Goal: Task Accomplishment & Management: Complete application form

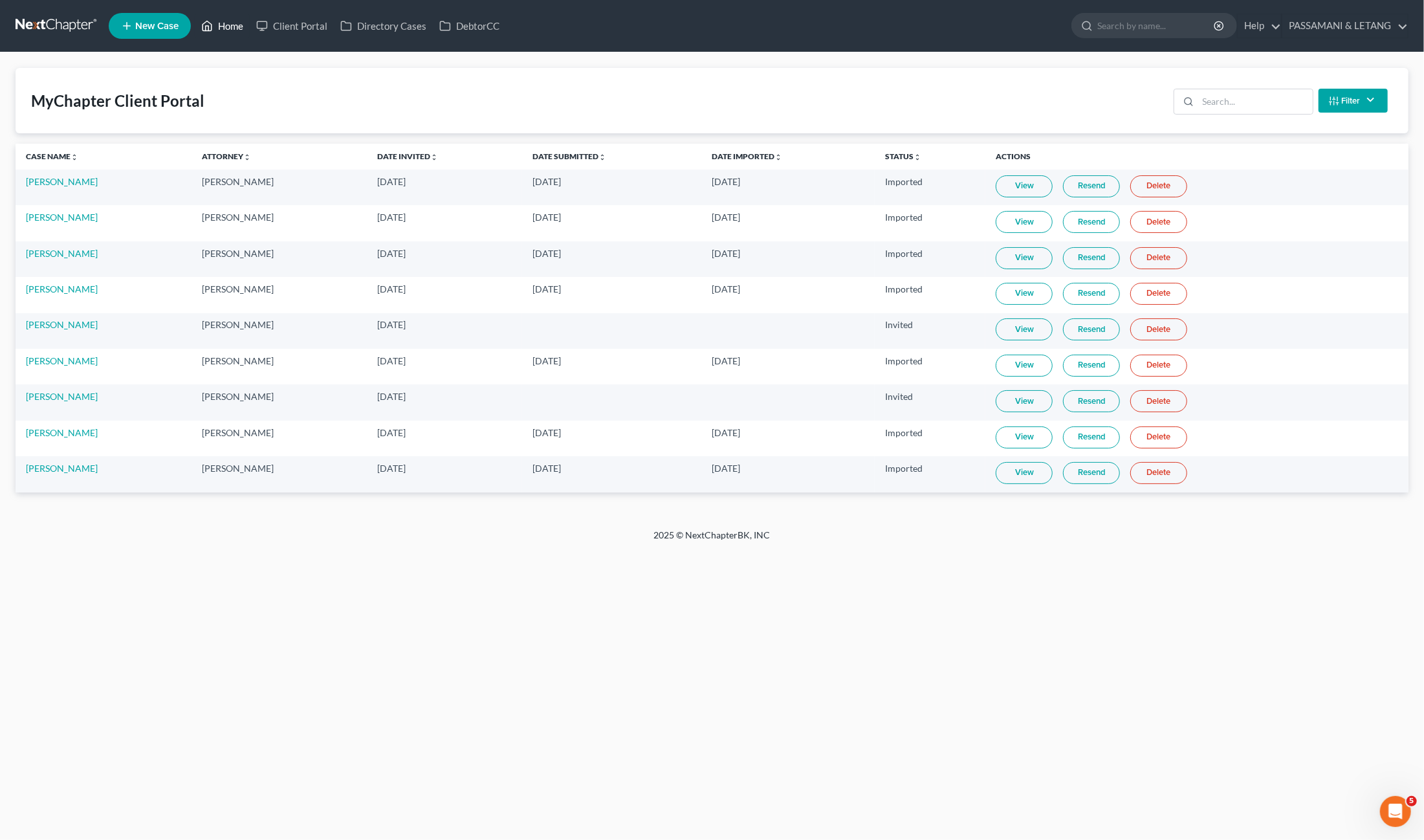
click at [250, 25] on link "Home" at bounding box center [222, 26] width 55 height 23
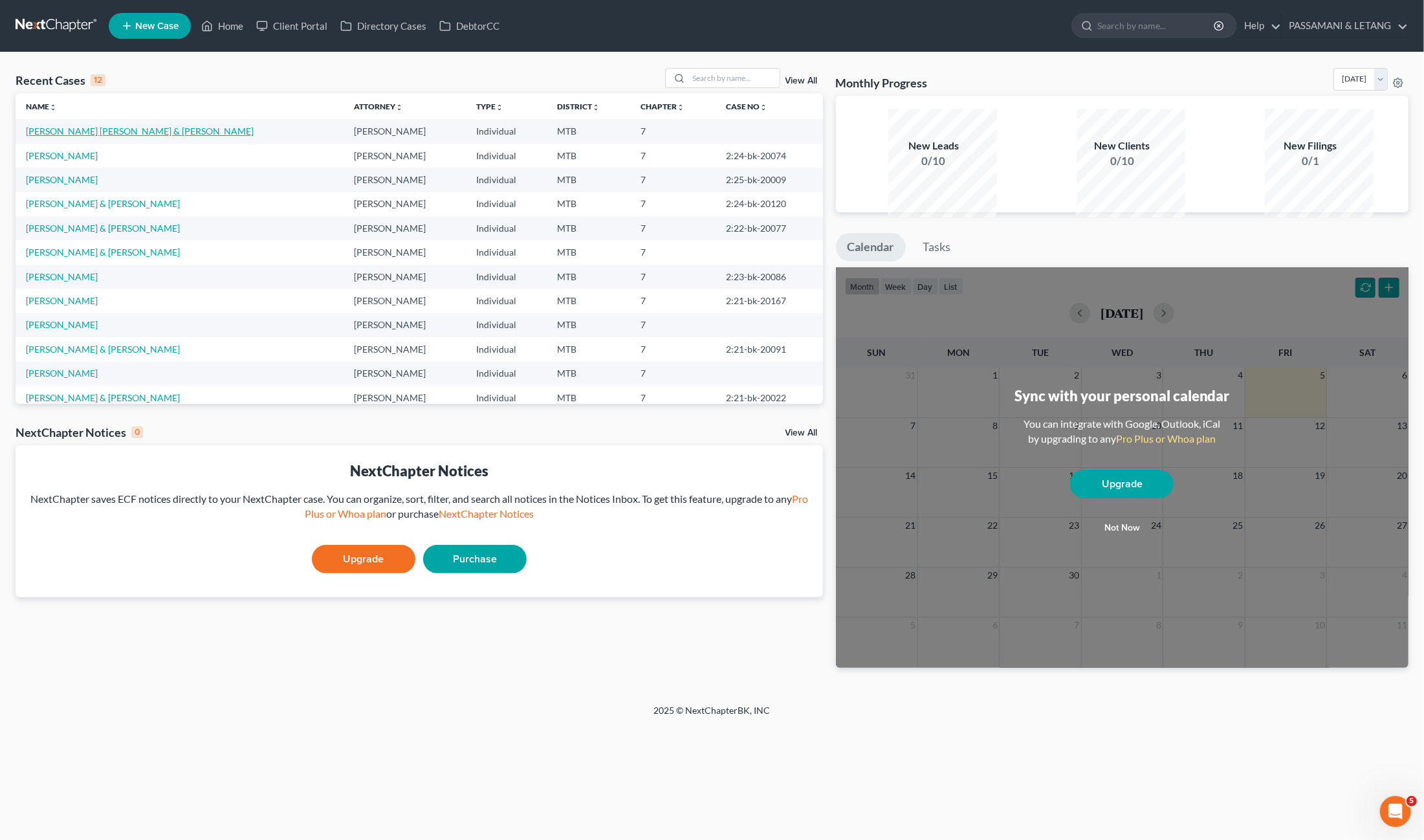
click at [150, 137] on link "[PERSON_NAME] [PERSON_NAME] & [PERSON_NAME]" at bounding box center [140, 131] width 228 height 11
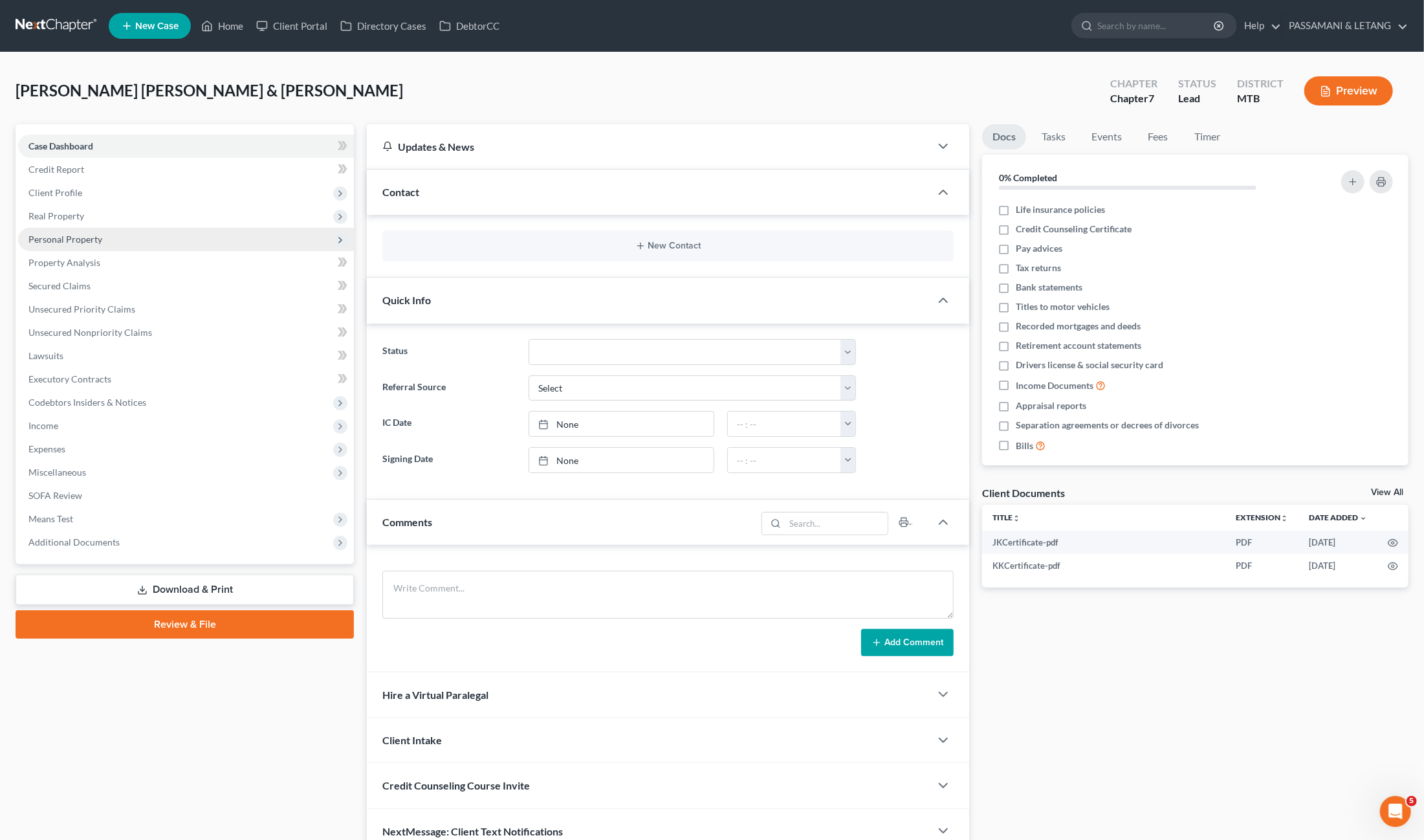
click at [97, 244] on span "Personal Property" at bounding box center [65, 239] width 74 height 11
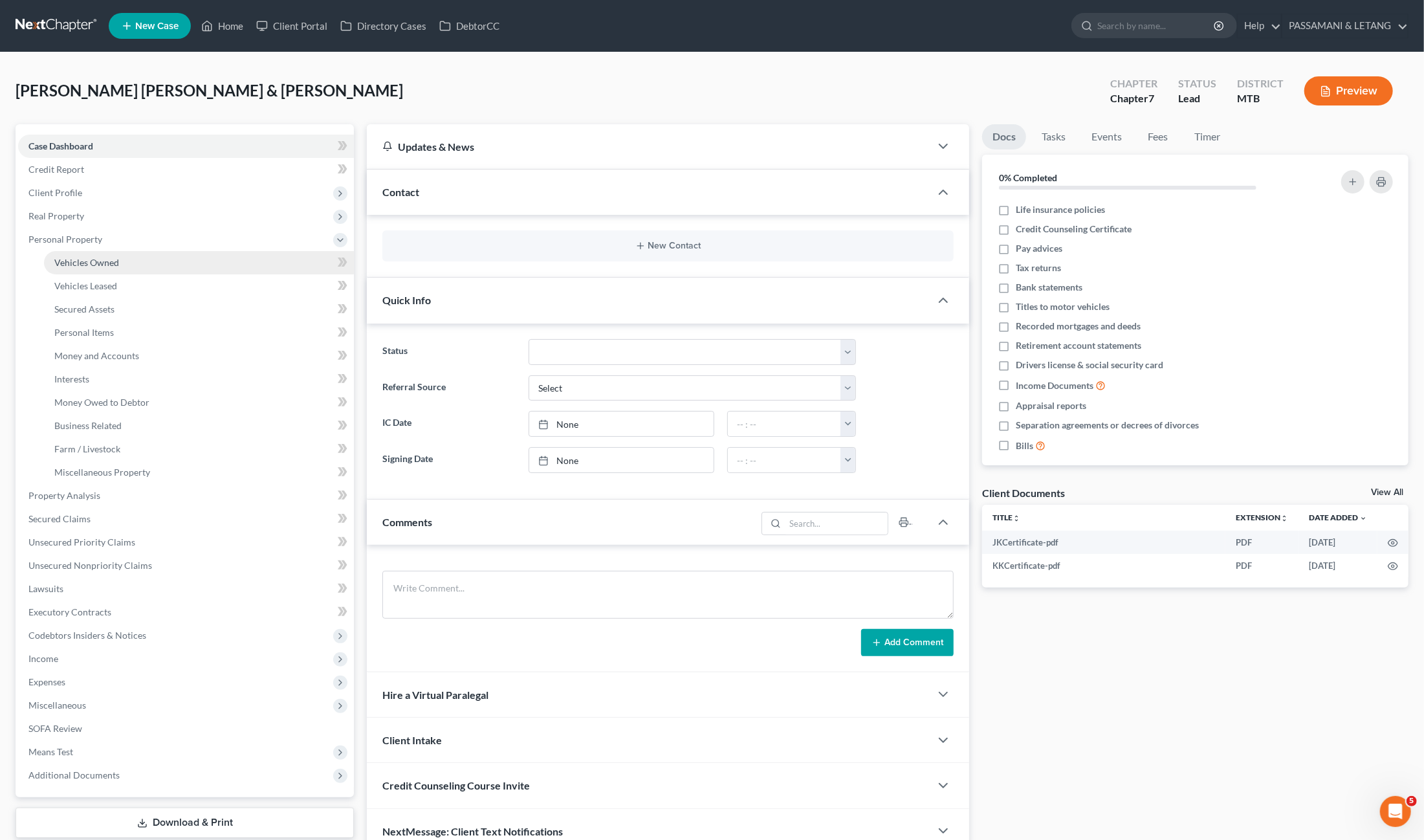
click at [99, 268] on span "Vehicles Owned" at bounding box center [86, 262] width 65 height 11
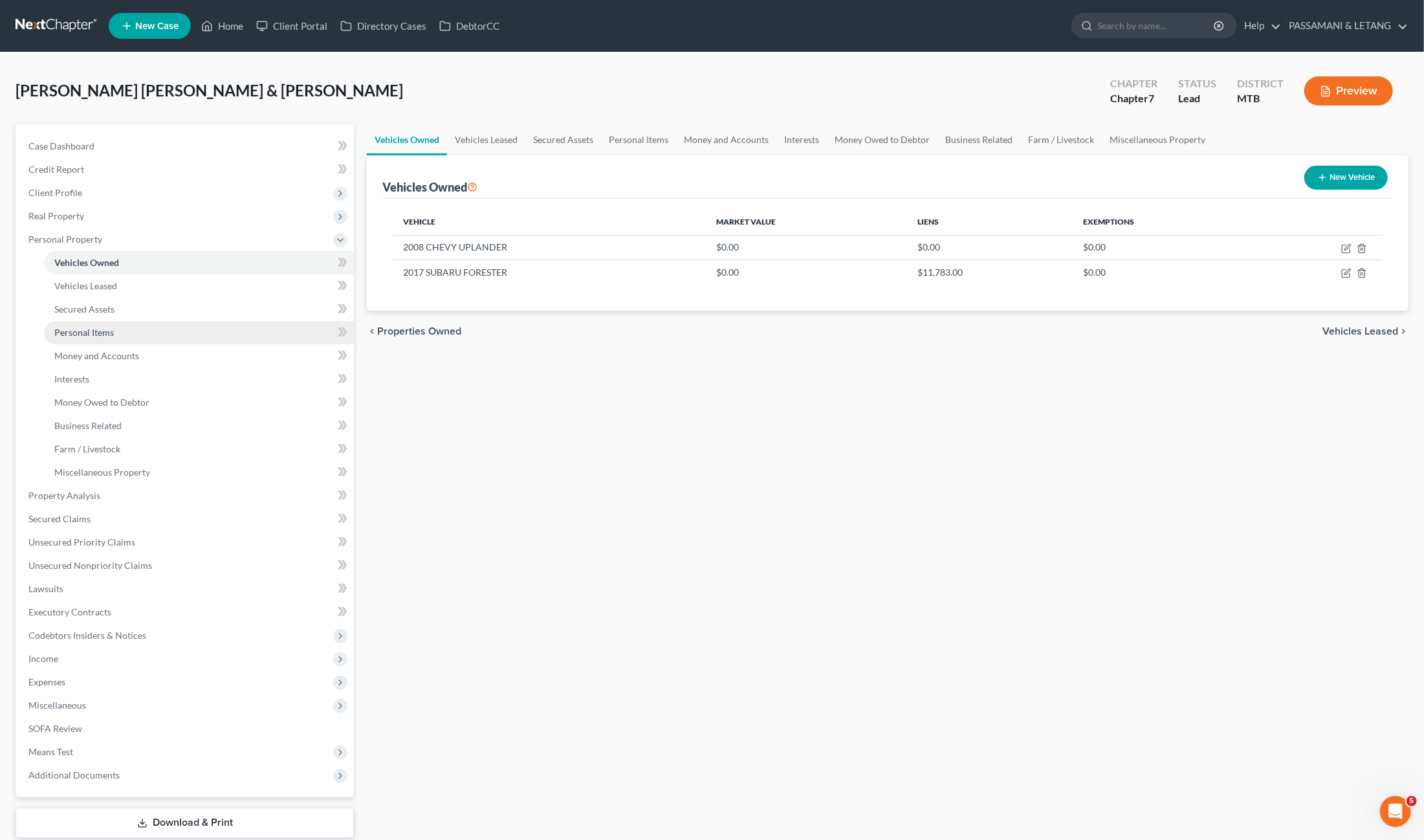
click at [114, 338] on span "Personal Items" at bounding box center [84, 332] width 60 height 11
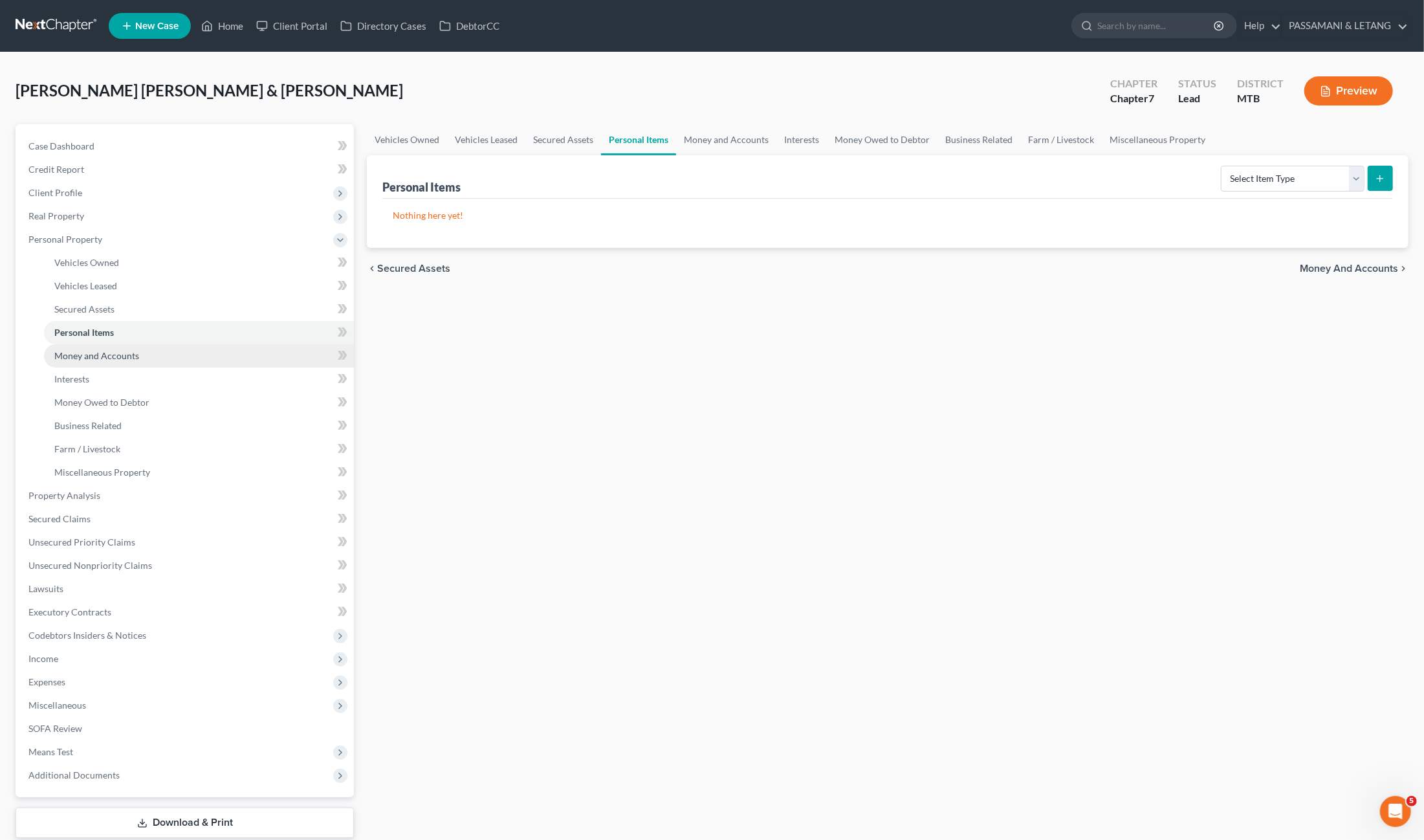
click at [137, 361] on span "Money and Accounts" at bounding box center [96, 356] width 84 height 11
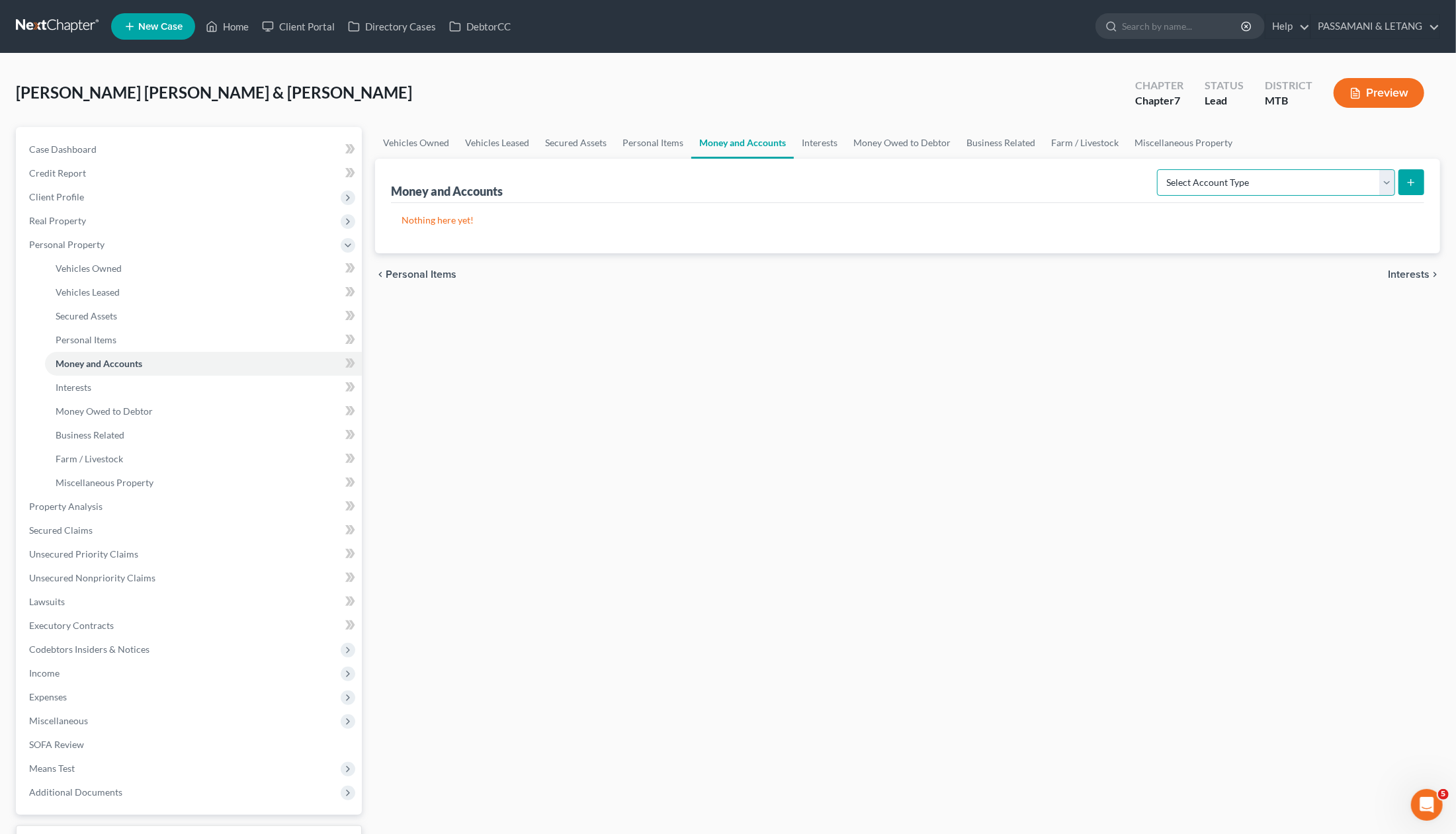
drag, startPoint x: 1236, startPoint y: 218, endPoint x: 392, endPoint y: -54, distance: 886.7
click at [393, 0] on html "Home New Case Client Portal Directory Cases DebtorCC PASSAMANI & LETANG nick@pl…" at bounding box center [728, 471] width 1456 height 941
select select "checking"
click at [1400, 195] on button "submit" at bounding box center [1411, 182] width 25 height 25
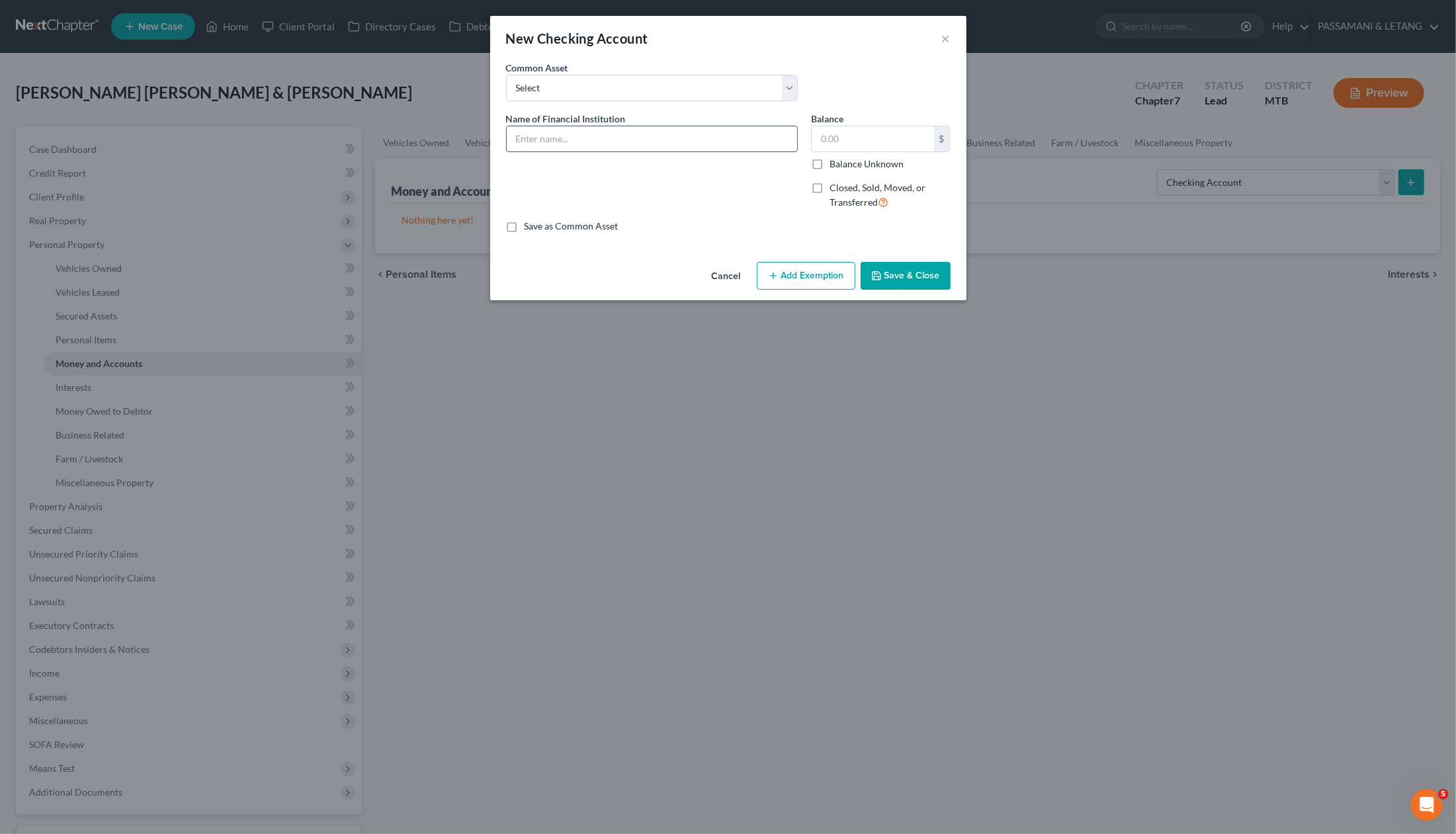
click at [583, 152] on input "text" at bounding box center [653, 139] width 291 height 25
type input "VALLEY BANK - GLACIER FAMILY 0842"
click at [865, 152] on input "text" at bounding box center [873, 139] width 123 height 25
select select "0"
type input "Glacier Bank"
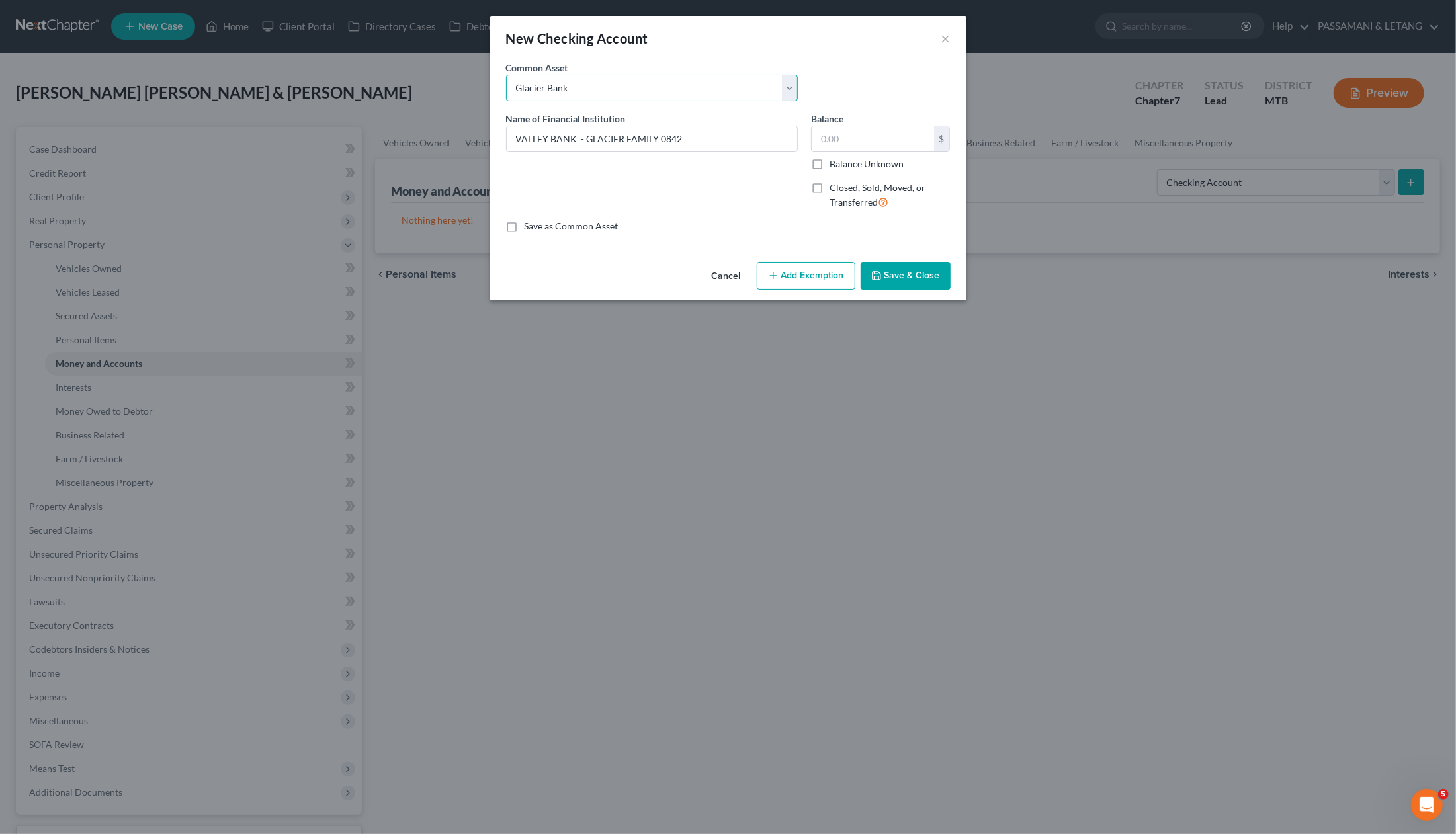
type input "181.00"
drag, startPoint x: 573, startPoint y: 167, endPoint x: 361, endPoint y: 163, distance: 212.0
click at [356, 166] on div "New Checking Account × An exemption set must first be selected from the Filing …" at bounding box center [728, 417] width 1456 height 834
type input "GLACIER BANK"
drag, startPoint x: 888, startPoint y: 163, endPoint x: 782, endPoint y: 163, distance: 106.0
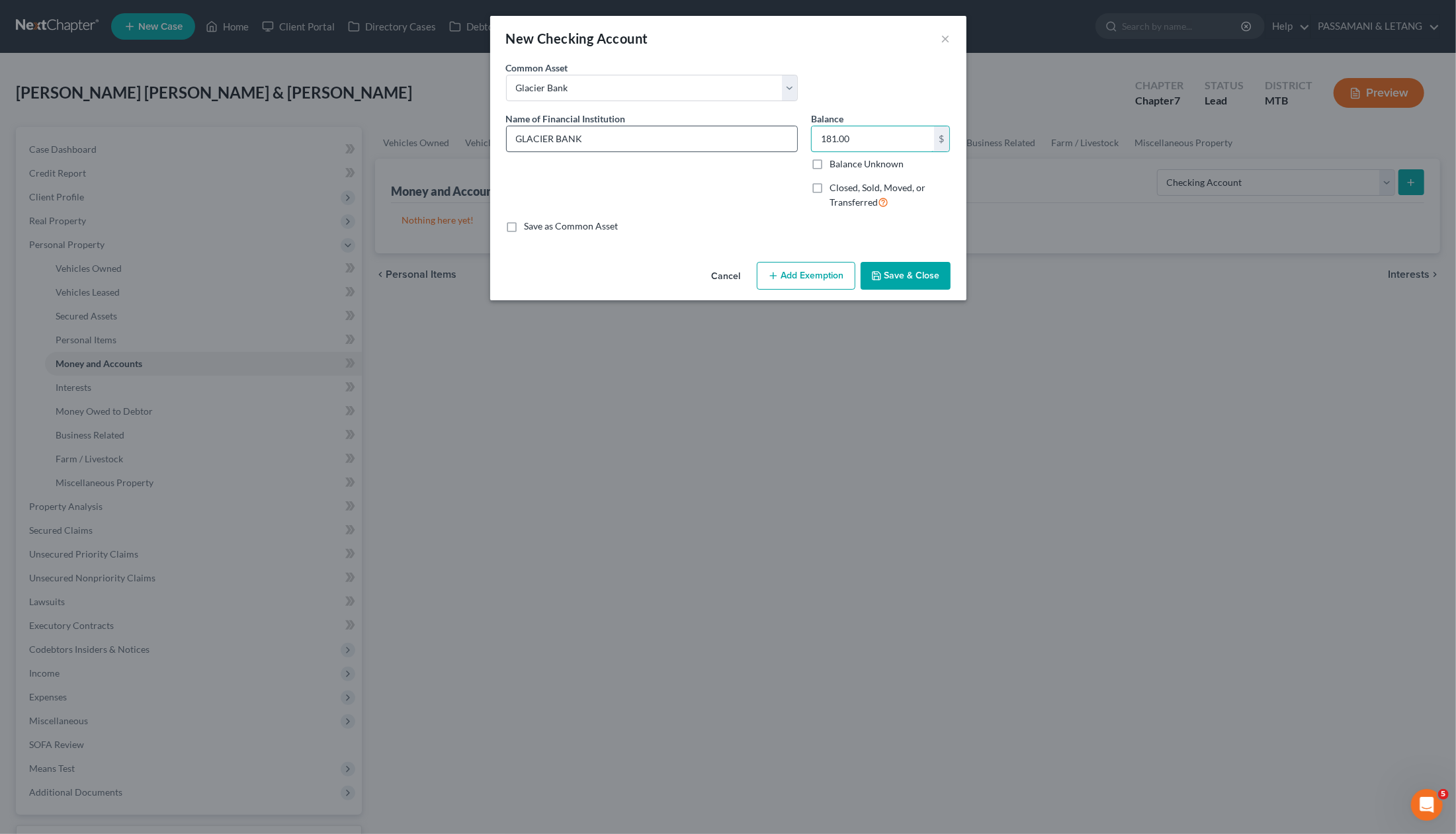
click at [782, 163] on div "Name of Financial Institution * GLACIER BANK Balance 181.00 $ Balance Unknown B…" at bounding box center [729, 165] width 458 height 108
type input "1,500"
click at [833, 171] on label "Balance Unknown" at bounding box center [867, 164] width 75 height 14
click at [835, 166] on input "Balance Unknown" at bounding box center [839, 161] width 8 height 8
checkbox input "true"
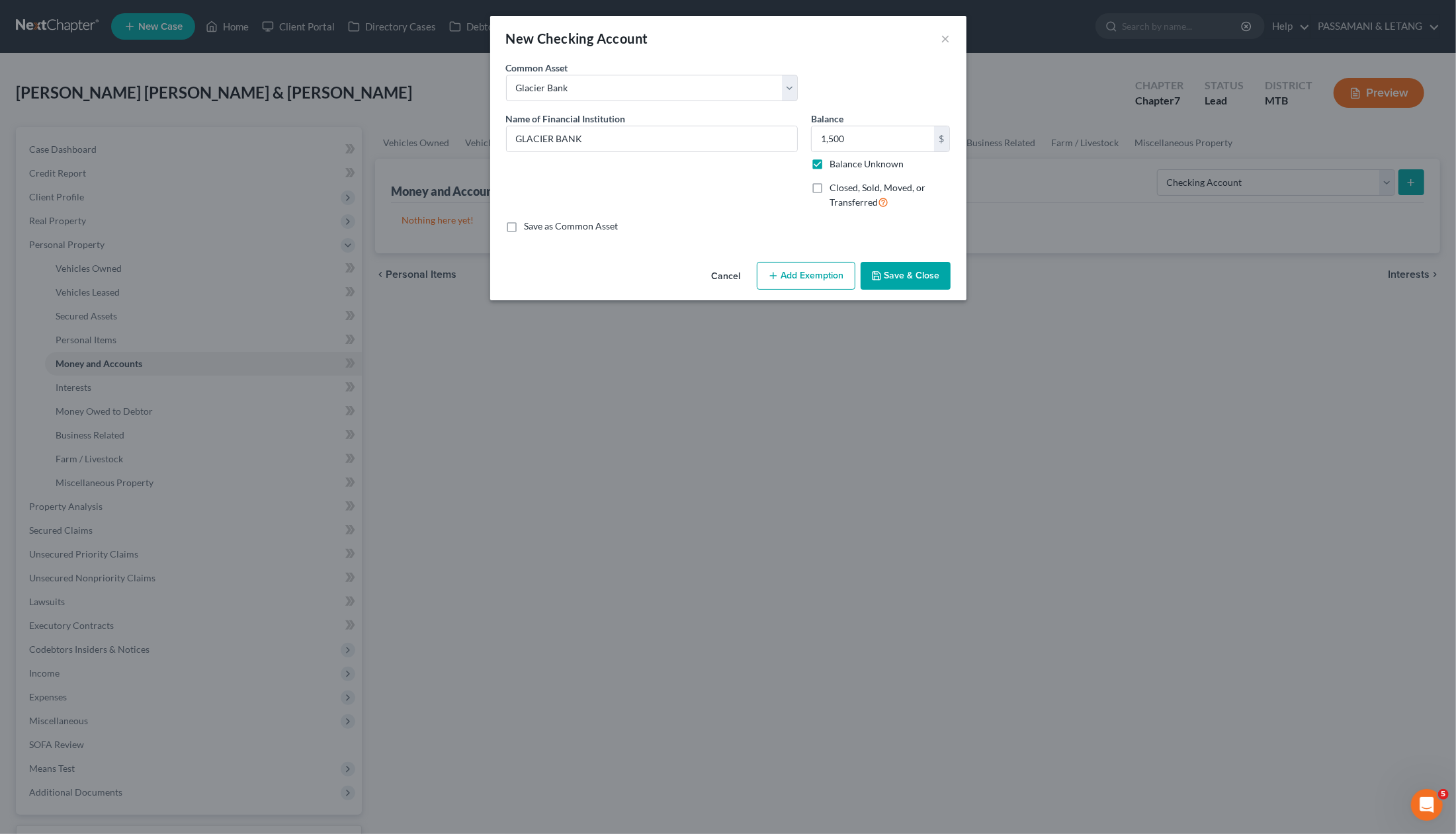
type input "0.00"
click at [833, 171] on label "Balance Unknown" at bounding box center [867, 164] width 75 height 14
click at [835, 166] on input "Balance Unknown" at bounding box center [839, 161] width 8 height 8
checkbox input "false"
type input "GLACIER BANK"
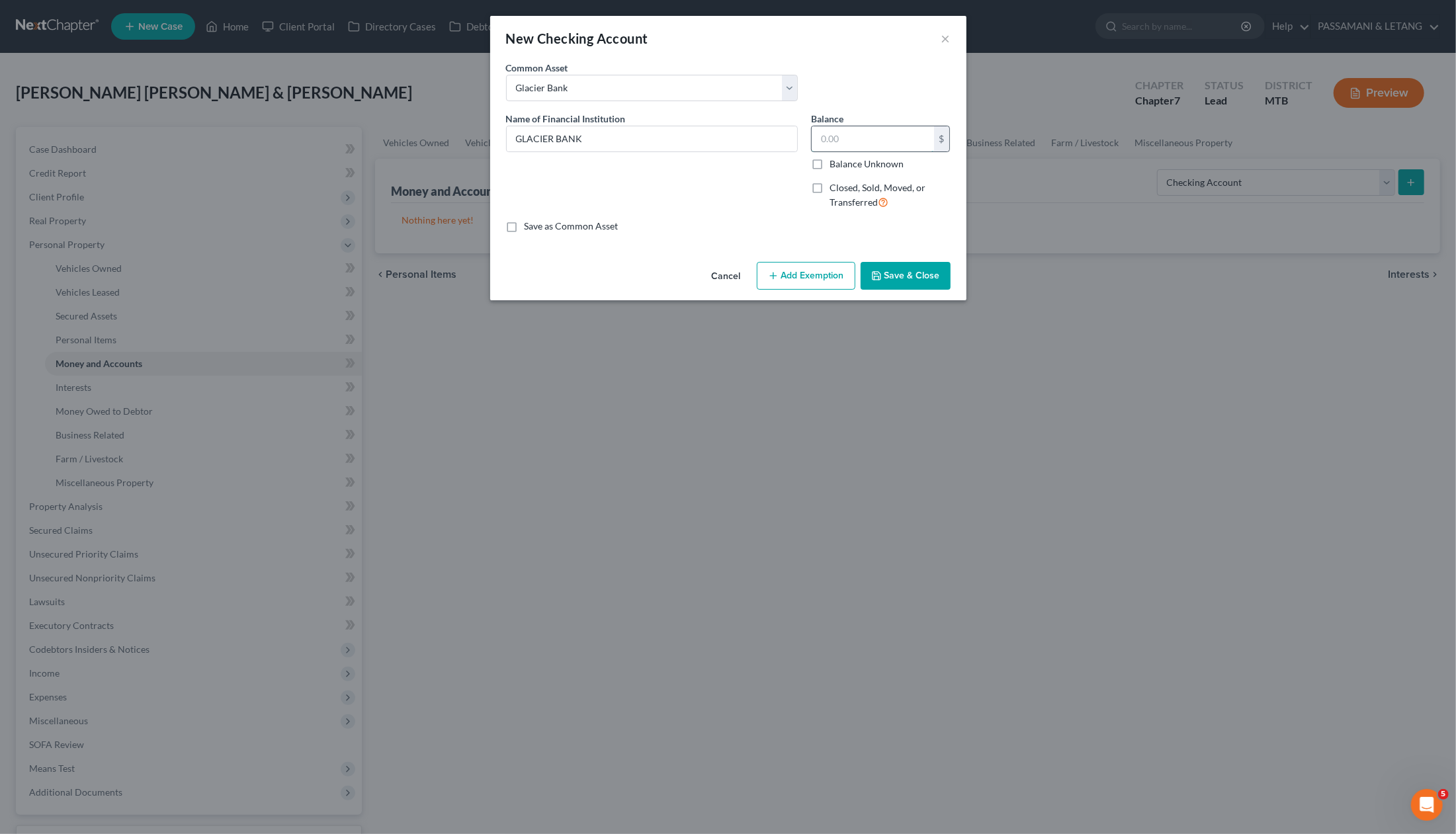
click at [899, 152] on input "text" at bounding box center [873, 139] width 123 height 25
type input "0"
type input "1,500"
click at [918, 290] on button "Save & Close" at bounding box center [905, 275] width 90 height 28
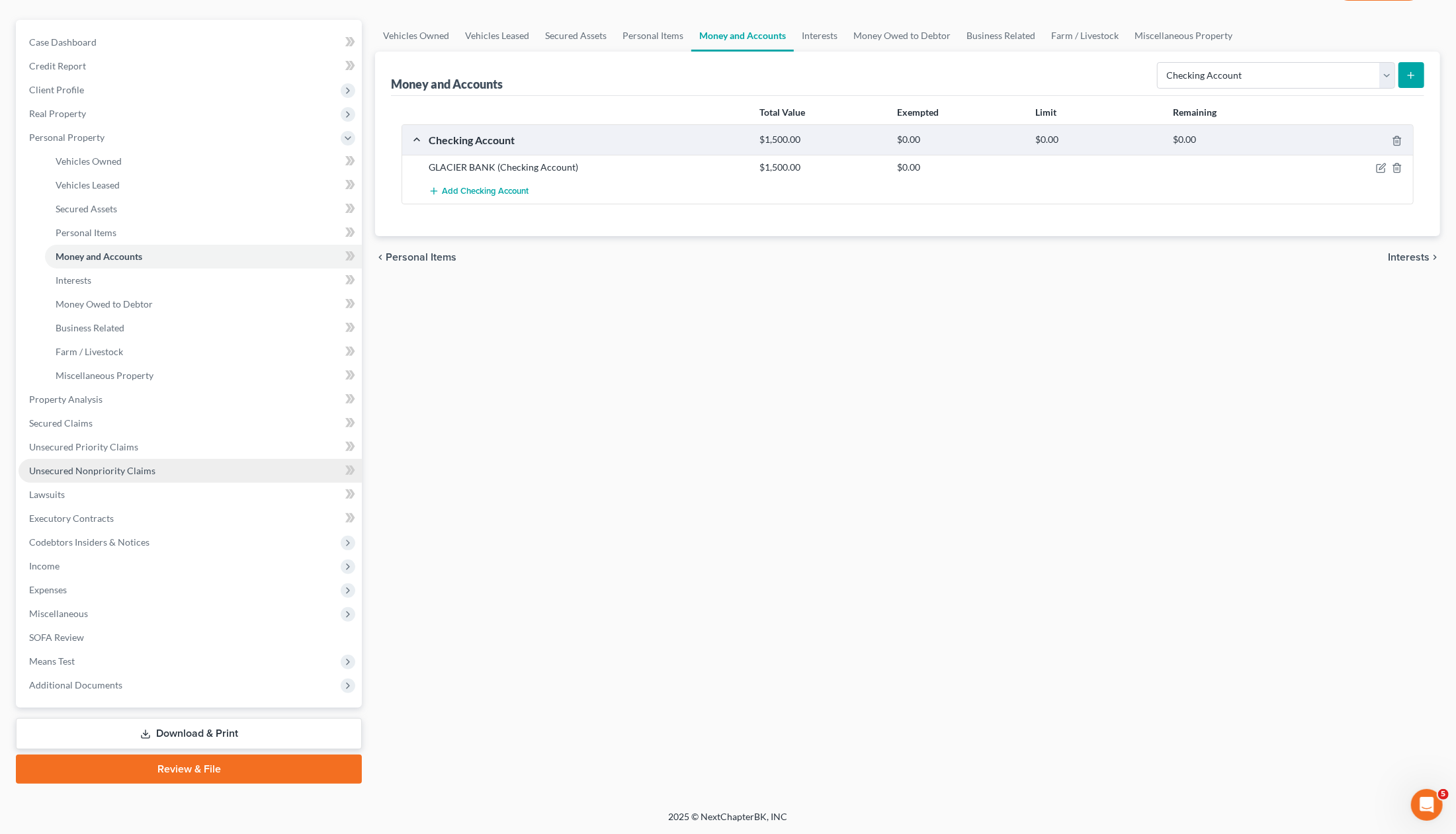
scroll to position [199, 0]
click at [60, 571] on span "Income" at bounding box center [44, 566] width 30 height 11
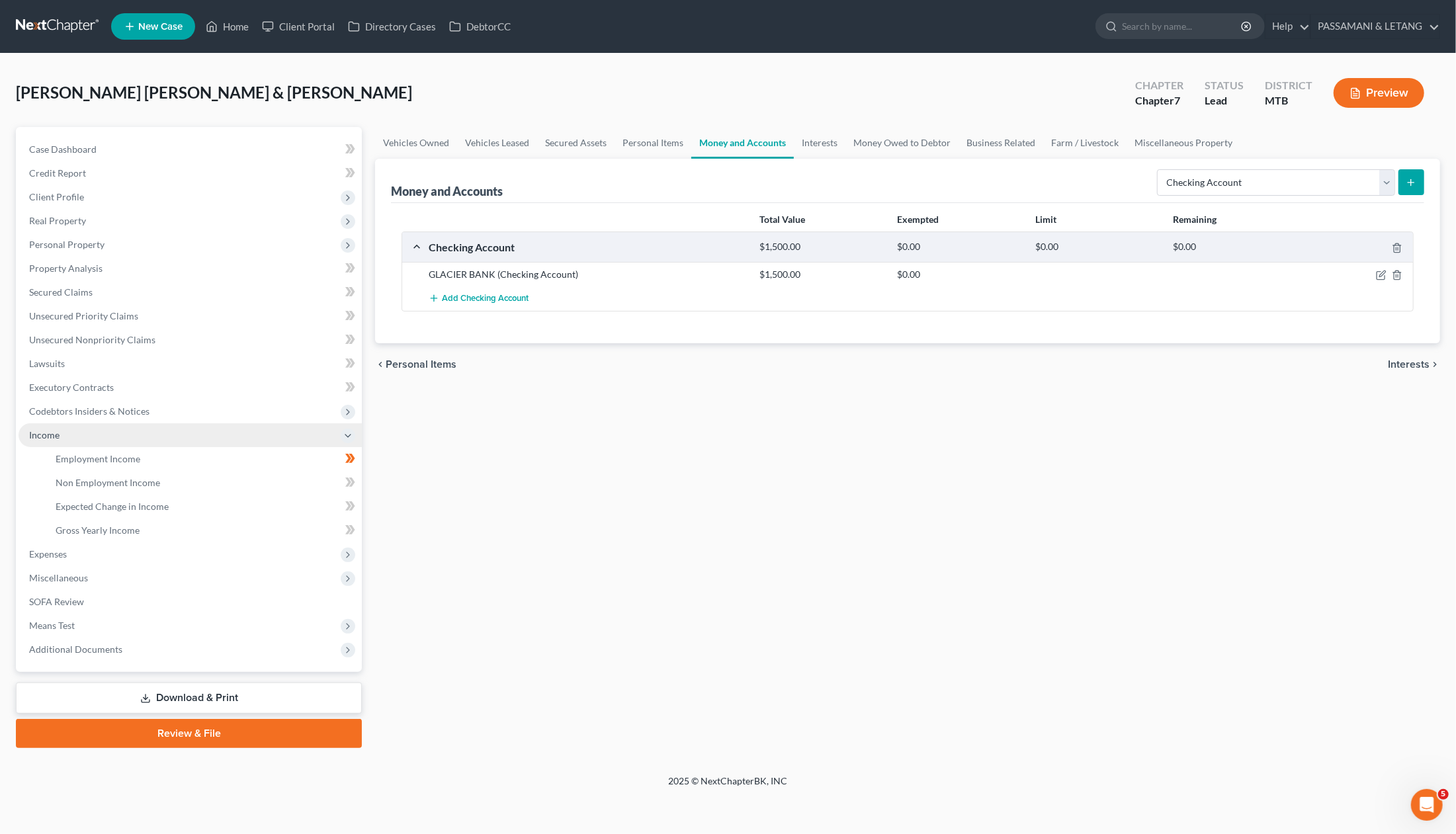
scroll to position [101, 0]
click at [128, 453] on span "Employment Income" at bounding box center [97, 459] width 85 height 11
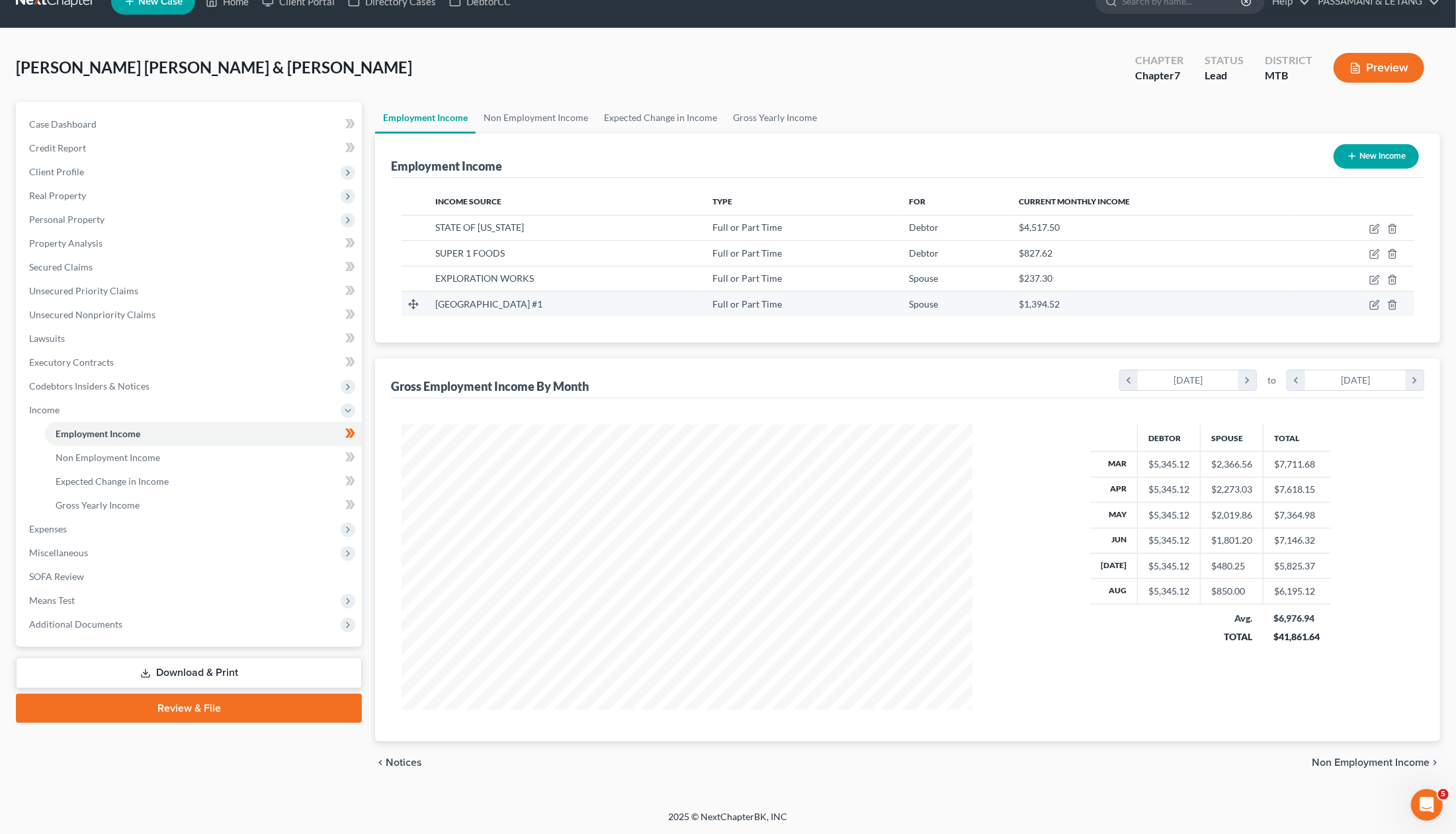
scroll to position [128, 0]
click at [134, 500] on span "Gross Yearly Income" at bounding box center [97, 505] width 84 height 11
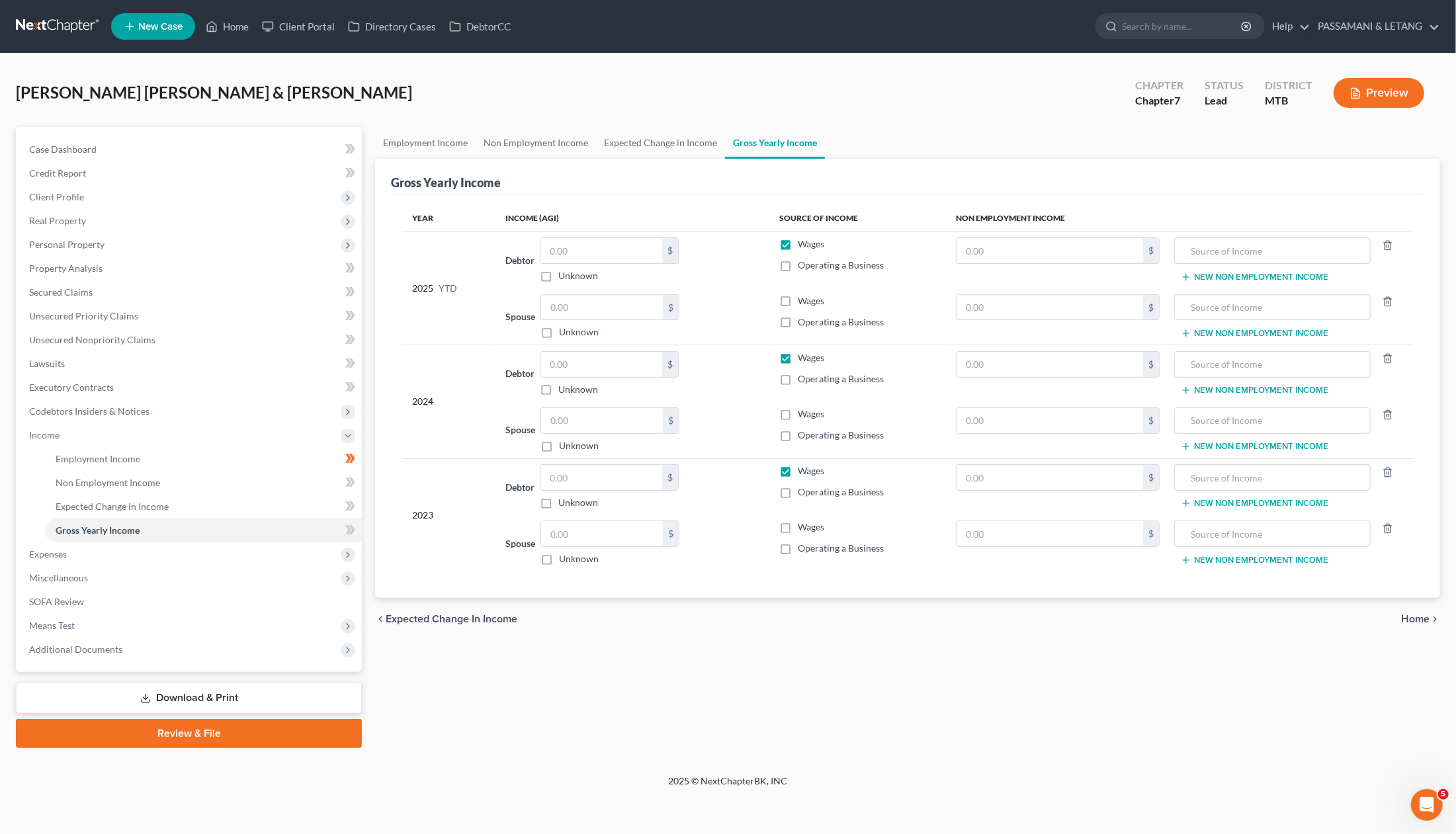
scroll to position [101, 0]
click at [110, 501] on span "Expected Change in Income" at bounding box center [112, 506] width 113 height 11
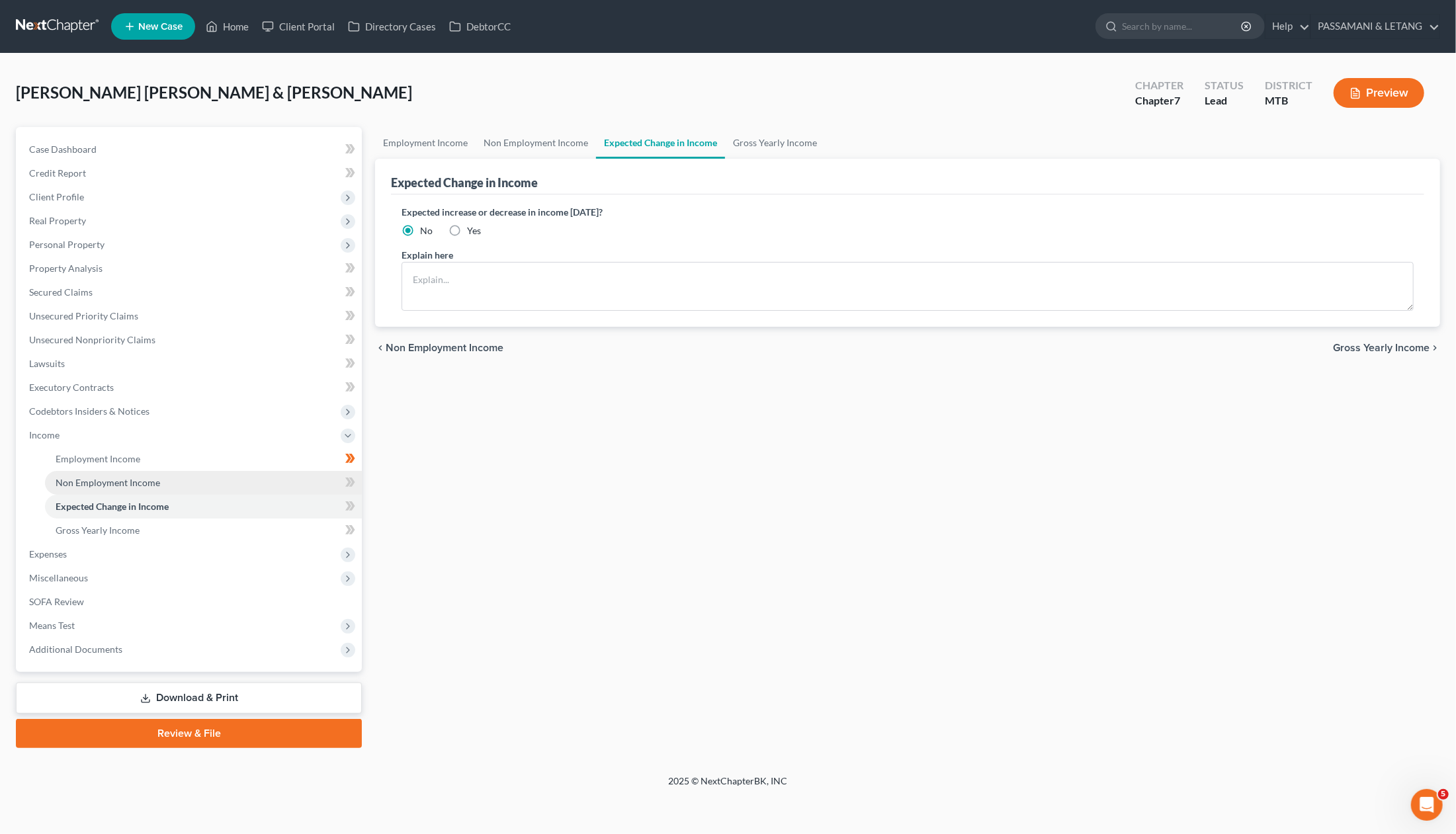
click at [102, 488] on span "Non Employment Income" at bounding box center [107, 482] width 105 height 11
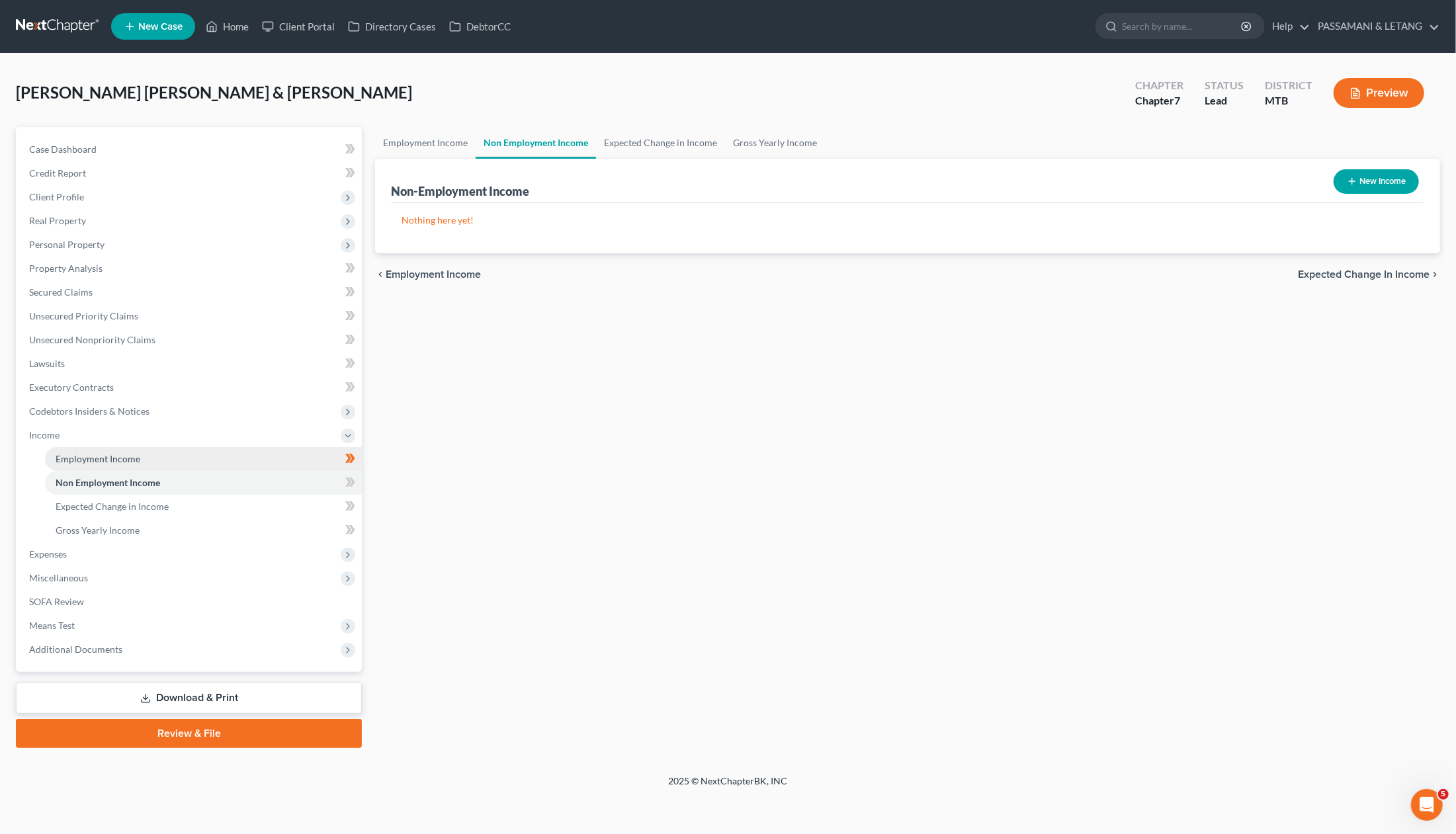
click at [106, 464] on span "Employment Income" at bounding box center [97, 459] width 85 height 11
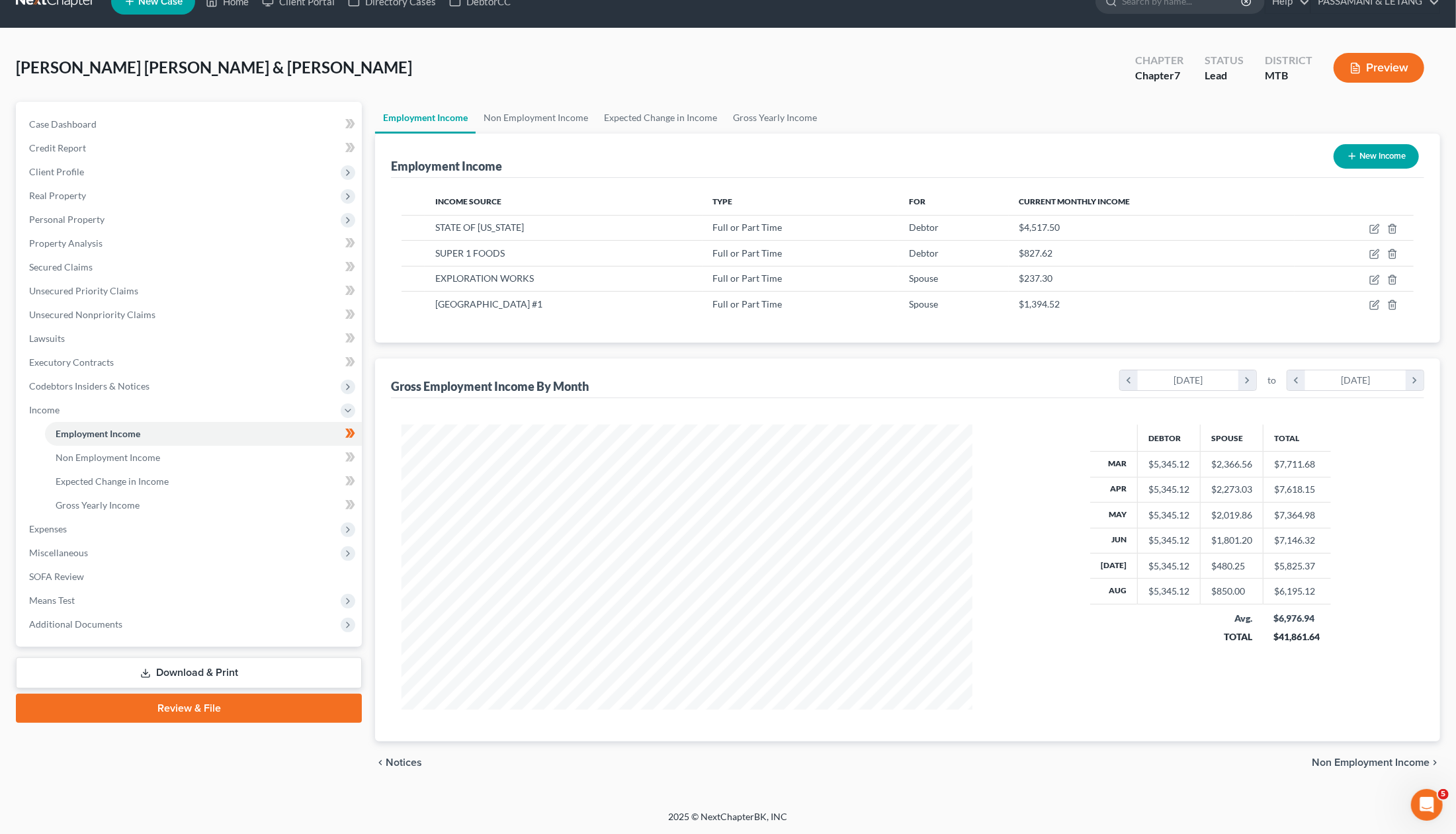
scroll to position [128, 0]
click at [66, 600] on span "Means Test" at bounding box center [52, 600] width 45 height 11
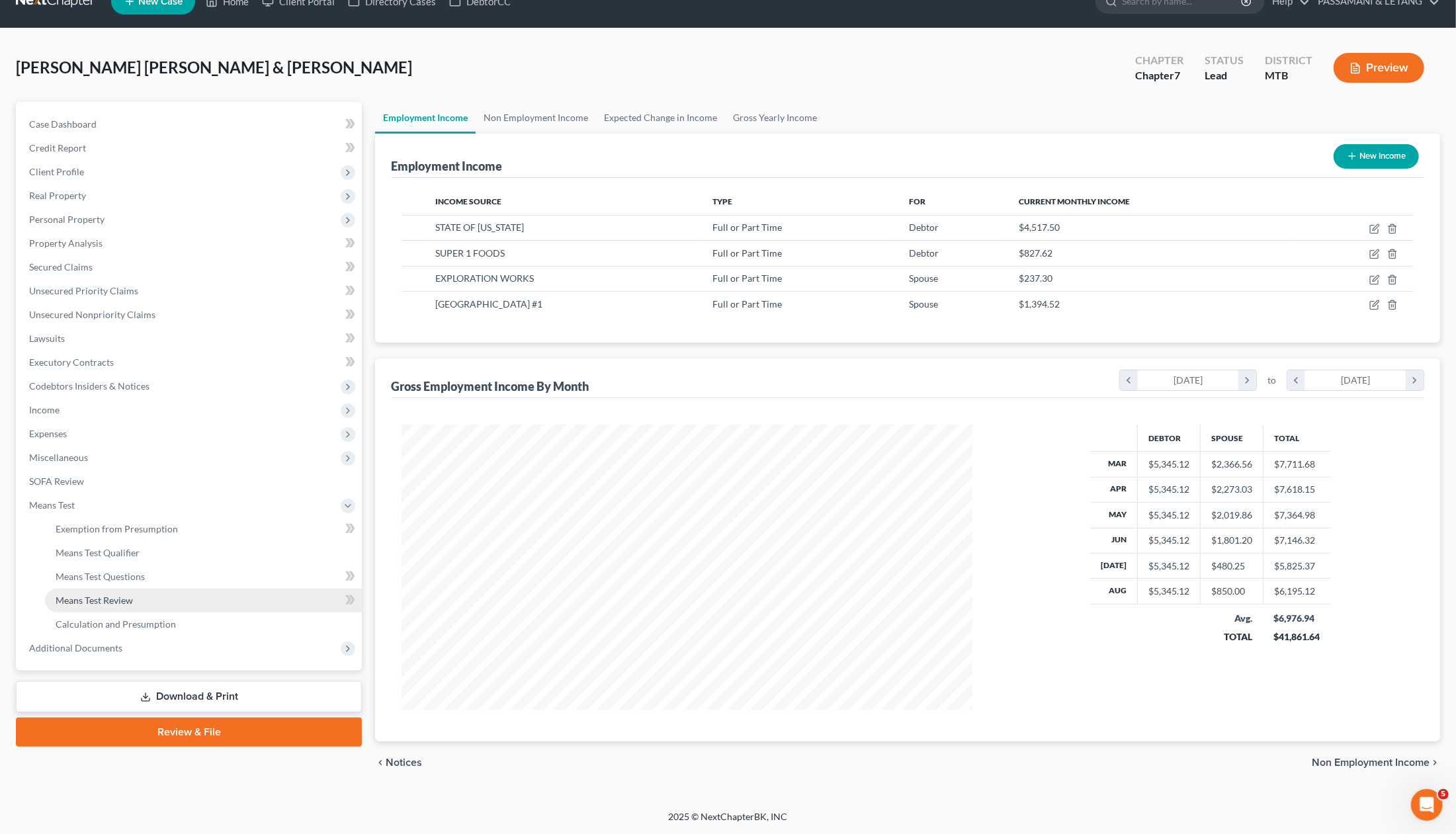
click at [133, 604] on span "Means Test Review" at bounding box center [94, 600] width 77 height 11
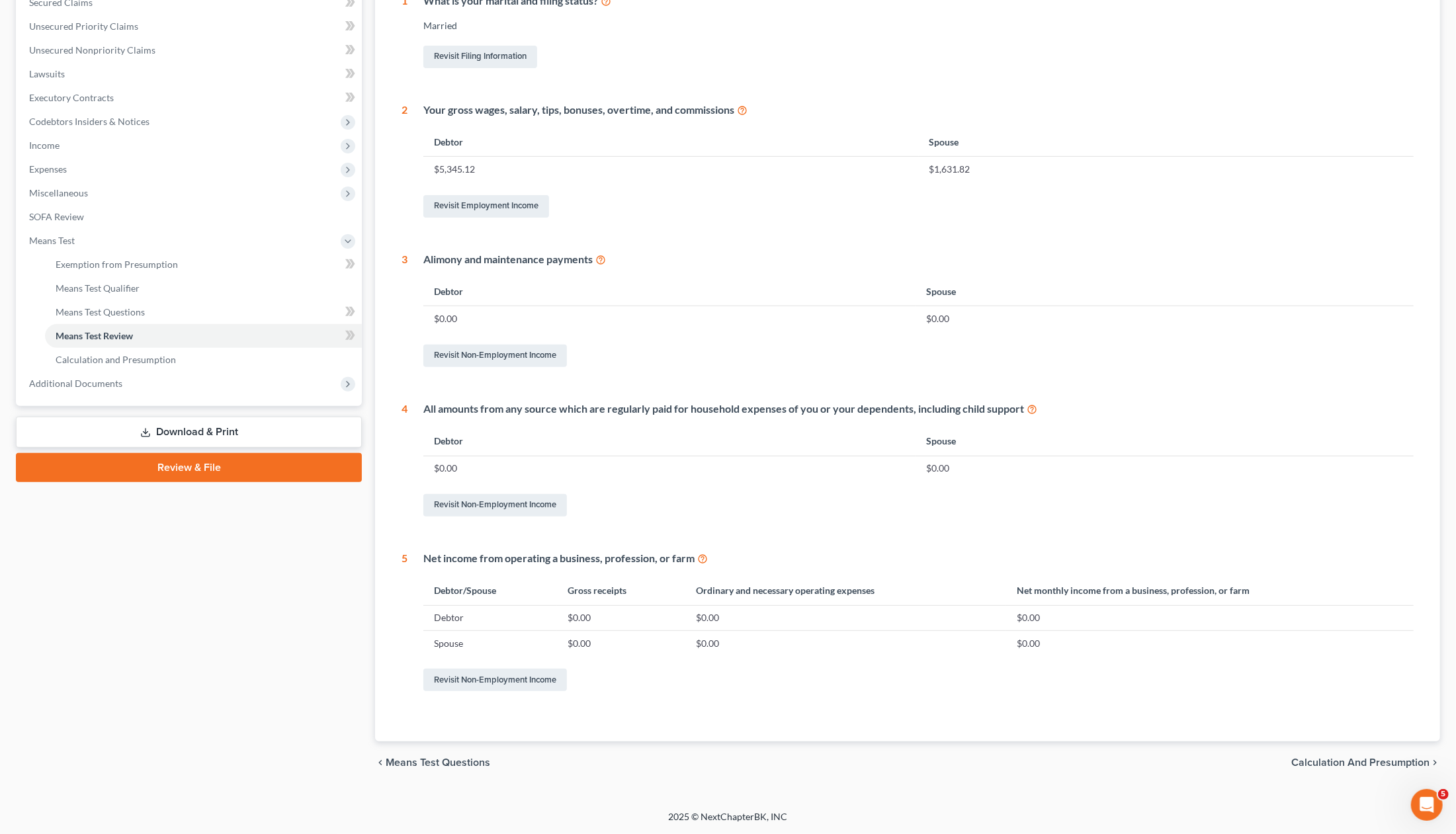
scroll to position [295, 0]
click at [176, 365] on span "Calculation and Presumption" at bounding box center [115, 359] width 120 height 11
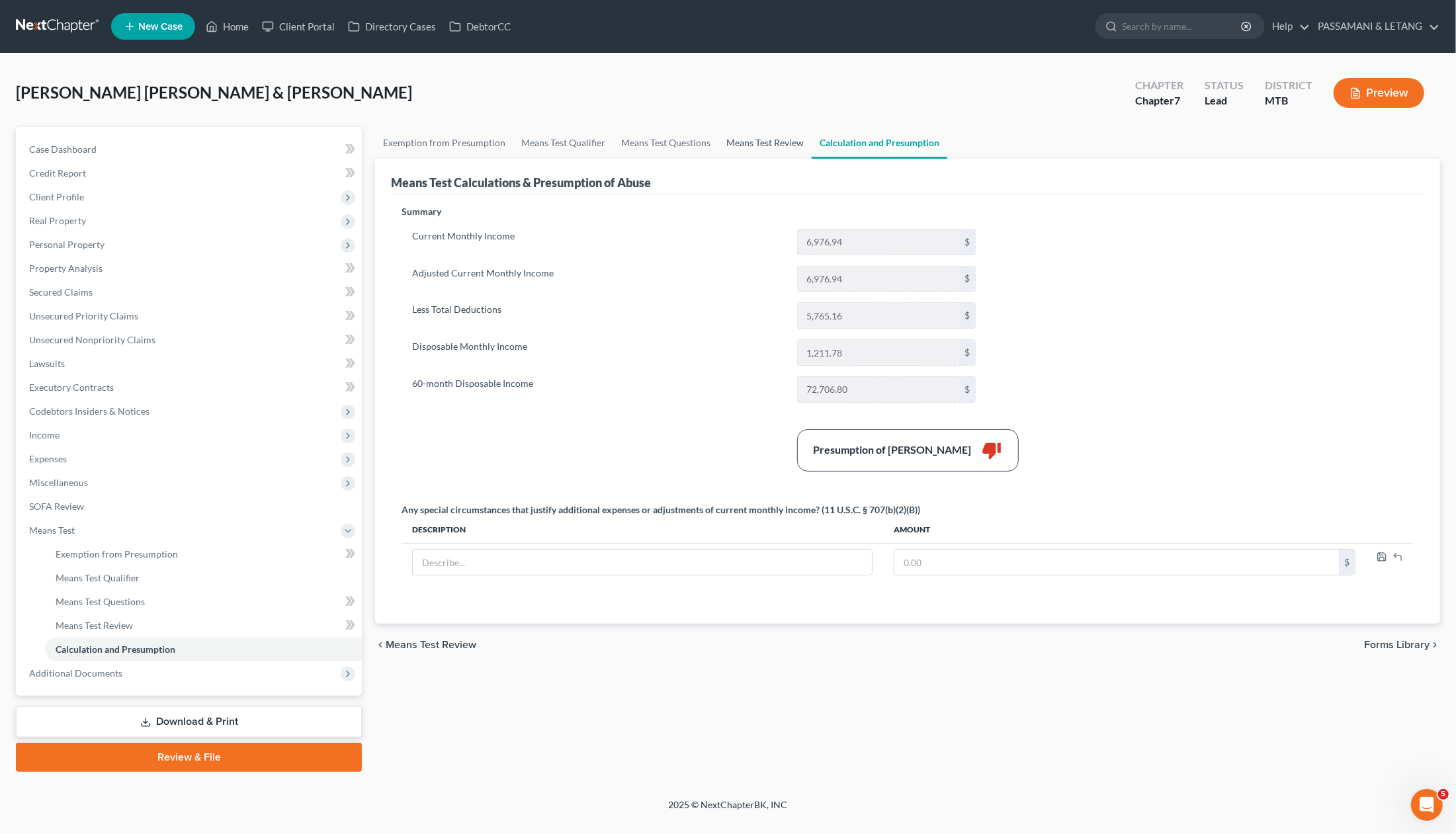
click at [812, 159] on link "Means Test Review" at bounding box center [765, 143] width 94 height 32
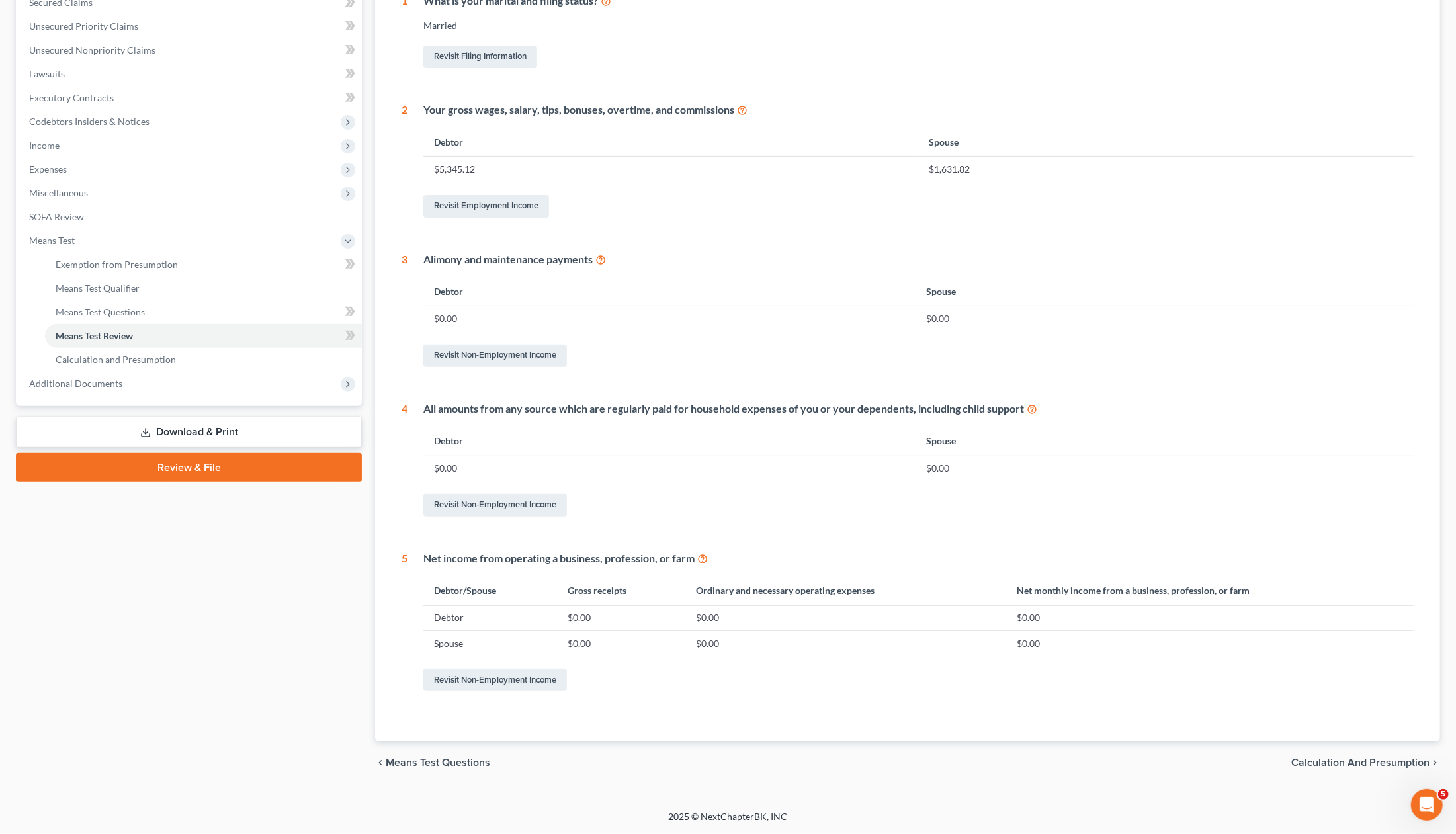
scroll to position [6, 0]
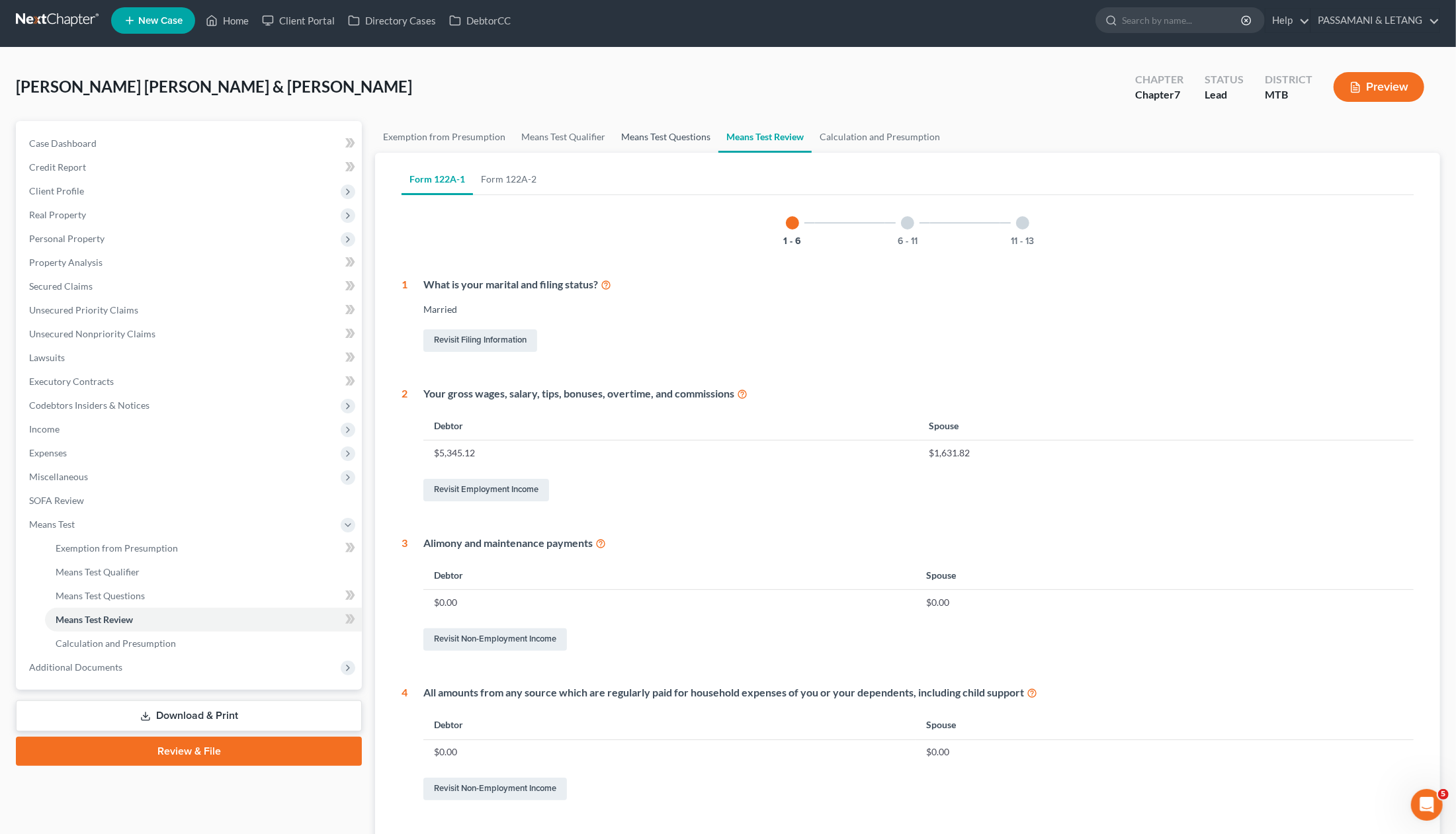
click at [711, 153] on link "Means Test Questions" at bounding box center [666, 136] width 105 height 32
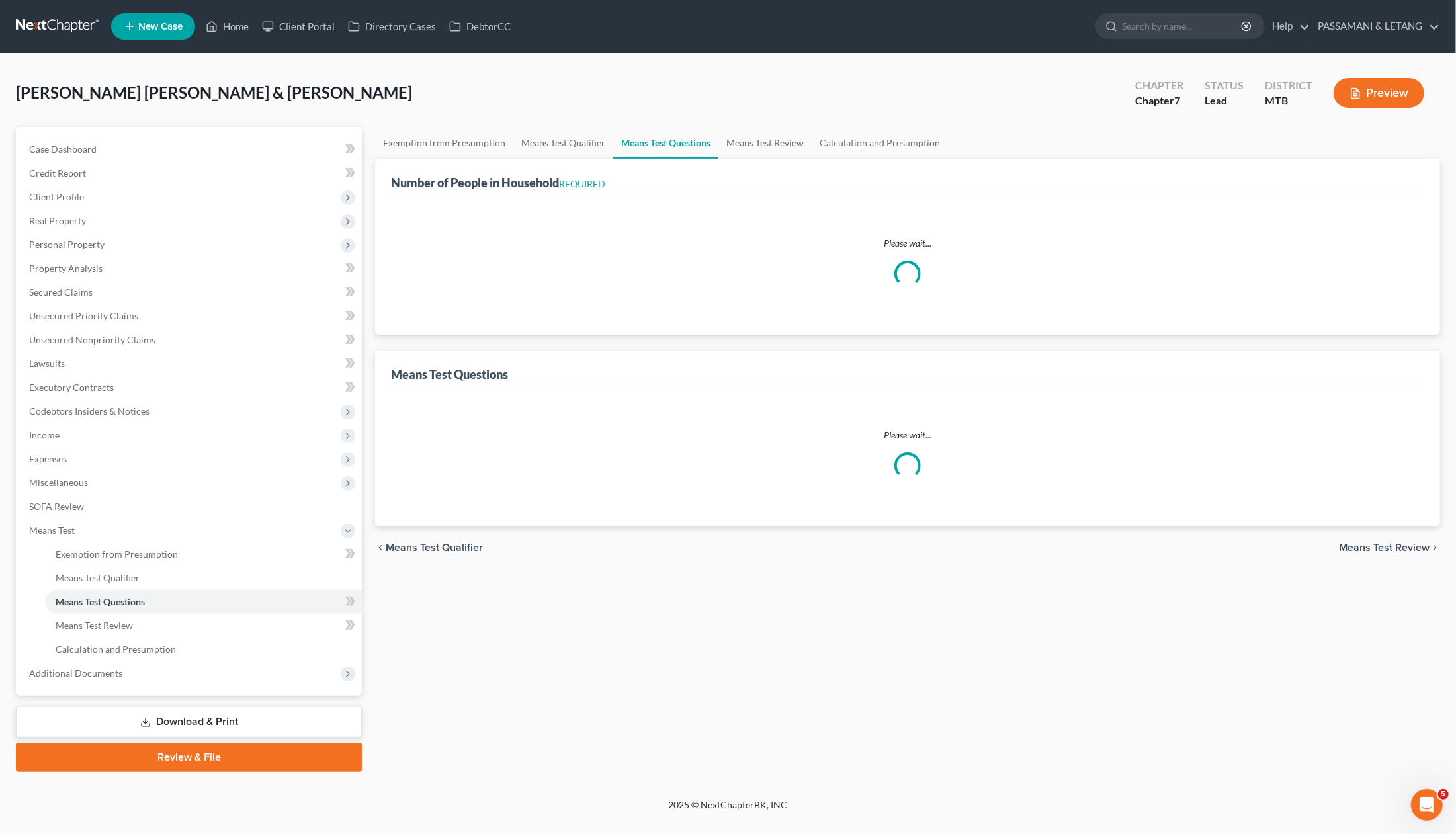
select select "1"
select select "60"
select select "1"
select select "2"
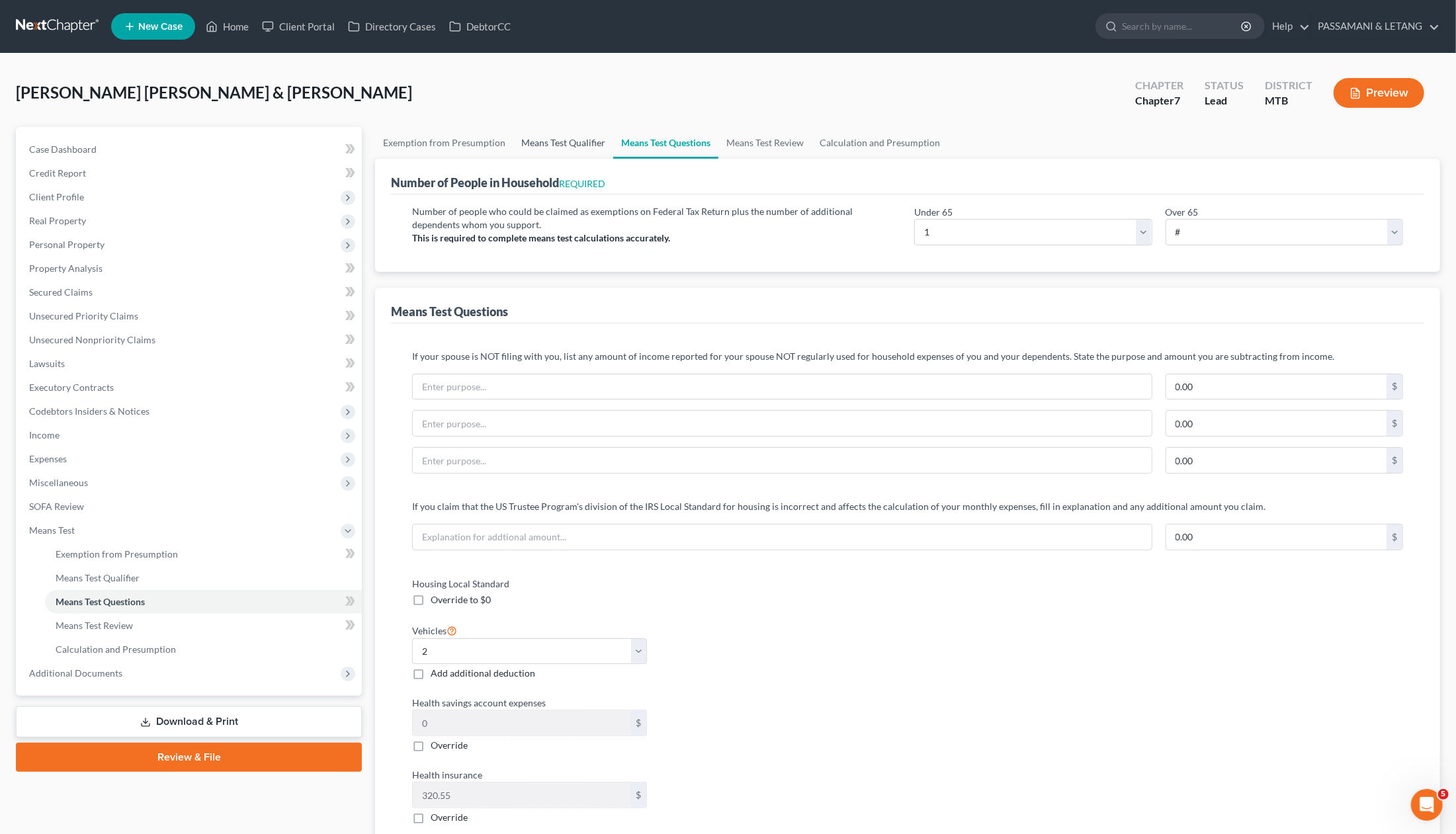
click at [592, 159] on link "Means Test Qualifier" at bounding box center [563, 143] width 100 height 32
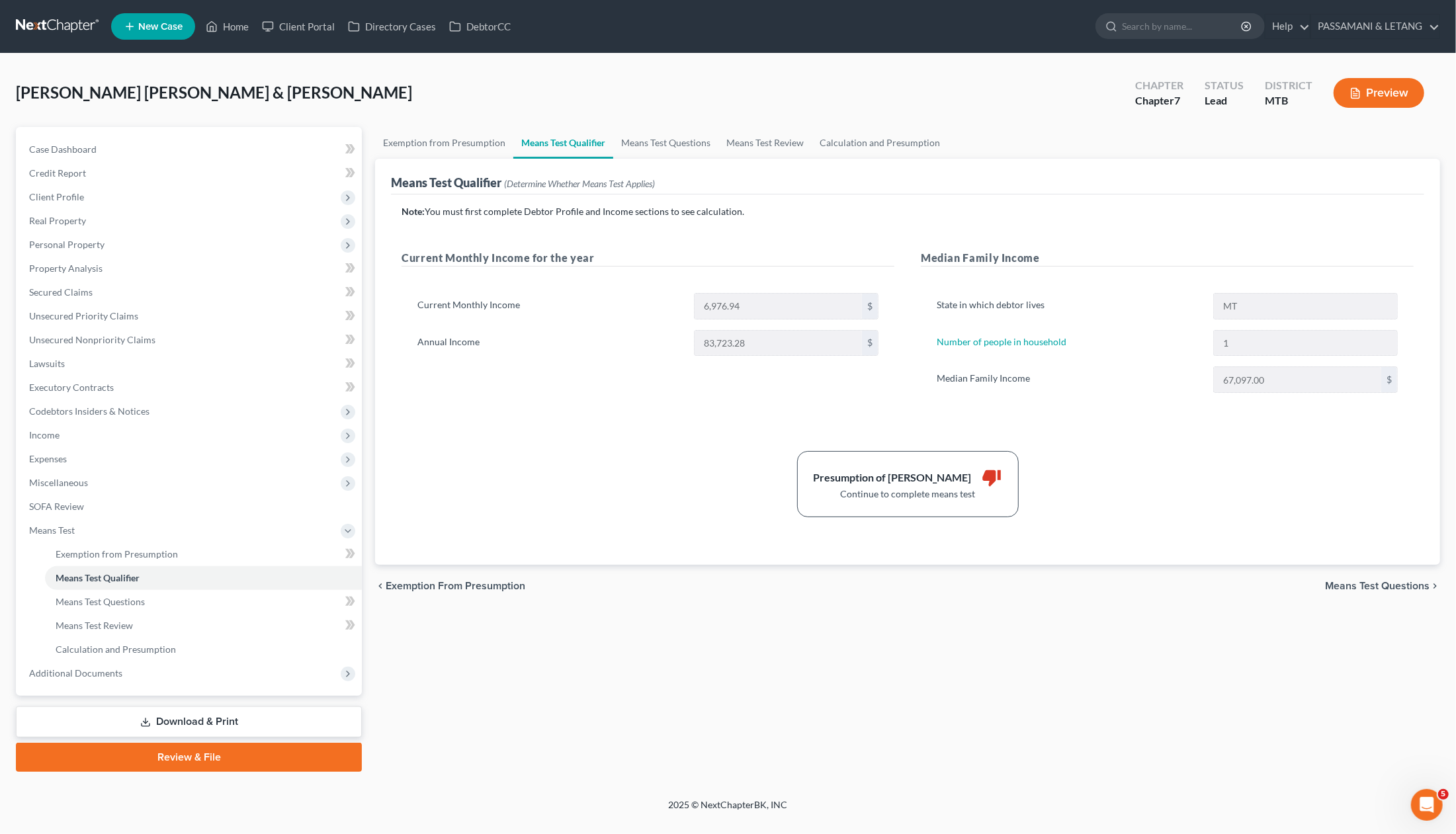
click at [636, 517] on div "Note: You must first complete Debtor Profile and Income sections to see calcula…" at bounding box center [908, 362] width 1012 height 313
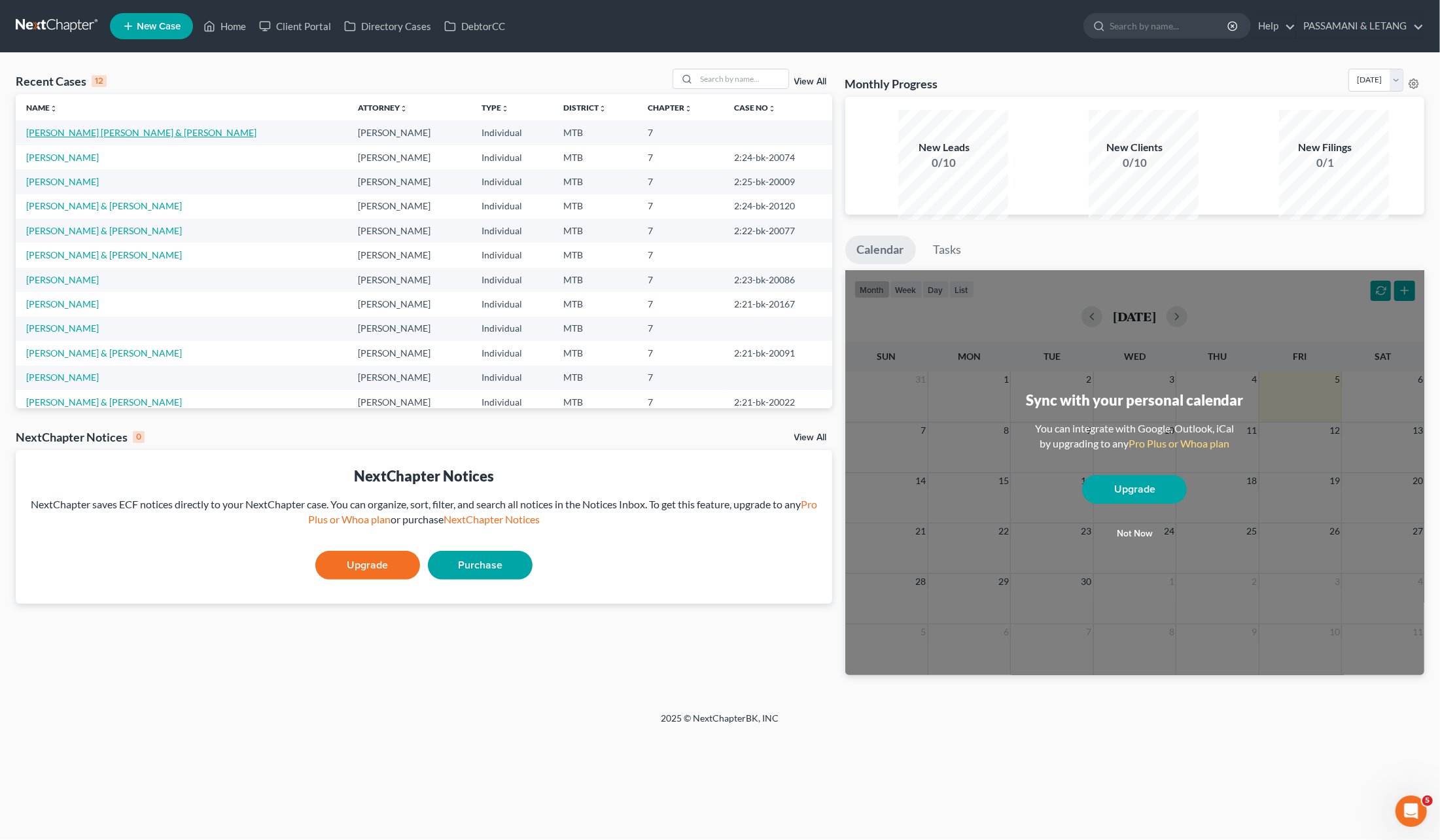
click at [184, 138] on link "[PERSON_NAME] [PERSON_NAME] & [PERSON_NAME]" at bounding box center [141, 132] width 230 height 11
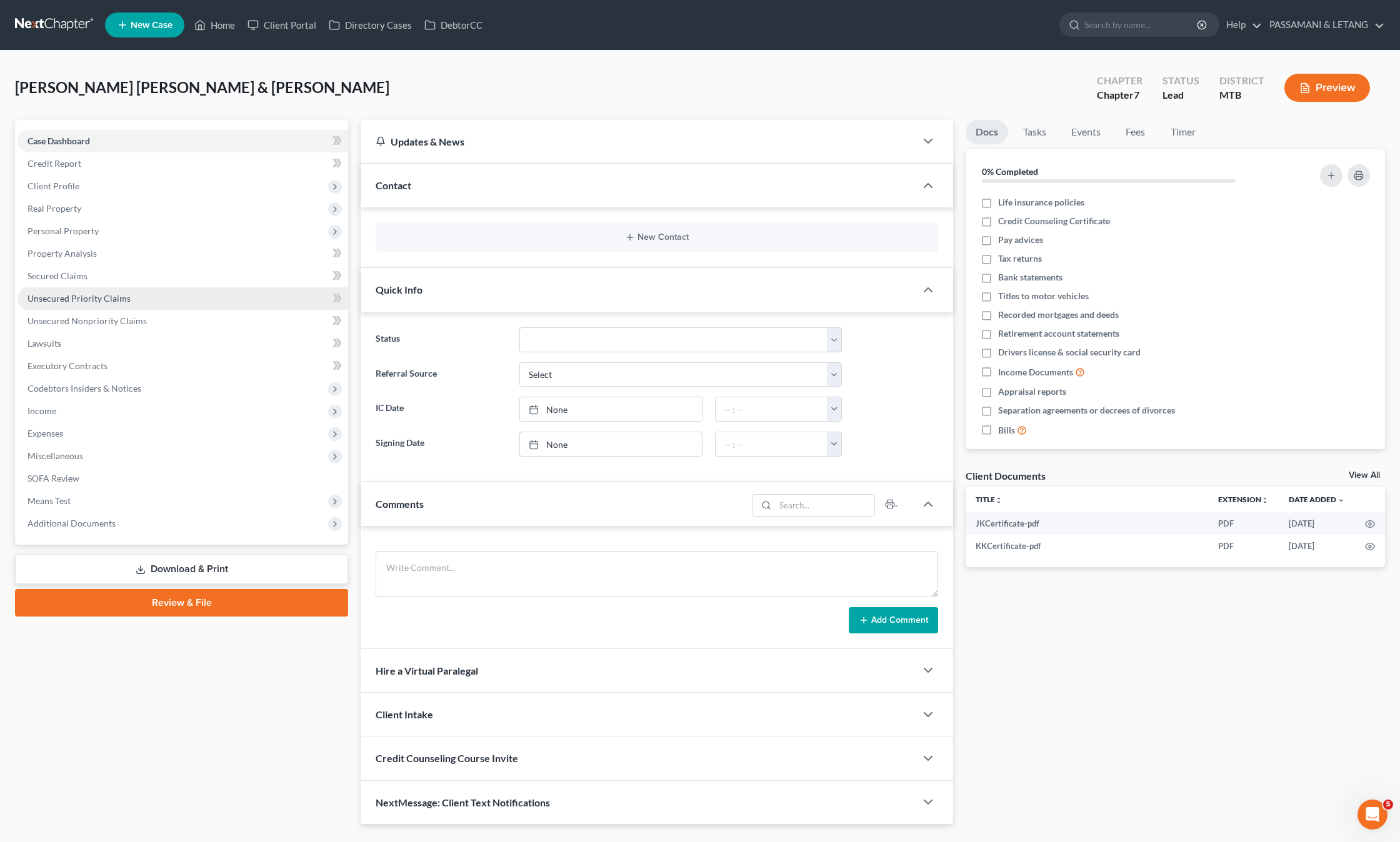
click at [121, 304] on span "Unsecured Priority Claims" at bounding box center [79, 298] width 103 height 10
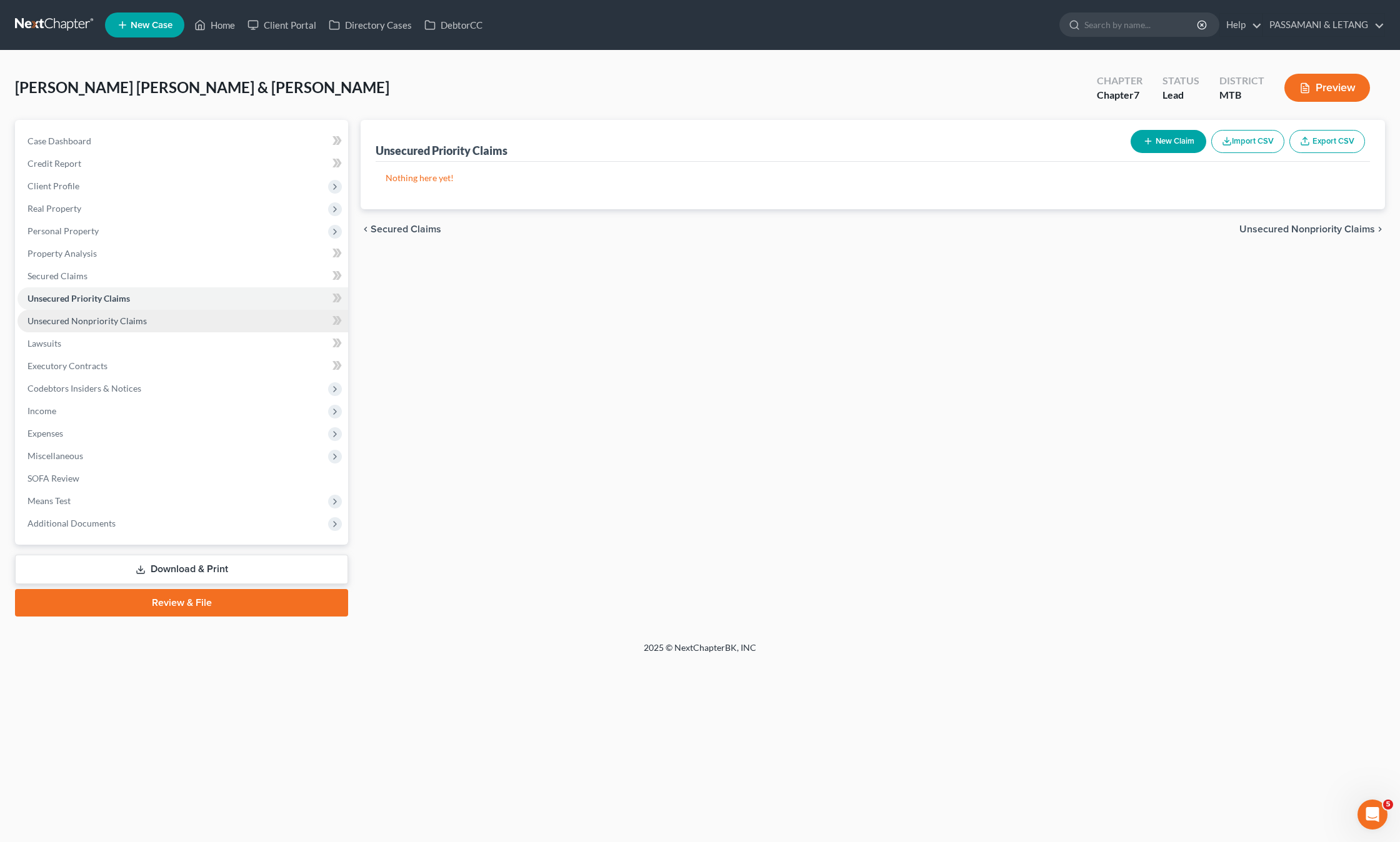
click at [118, 326] on span "Unsecured Nonpriority Claims" at bounding box center [87, 321] width 119 height 10
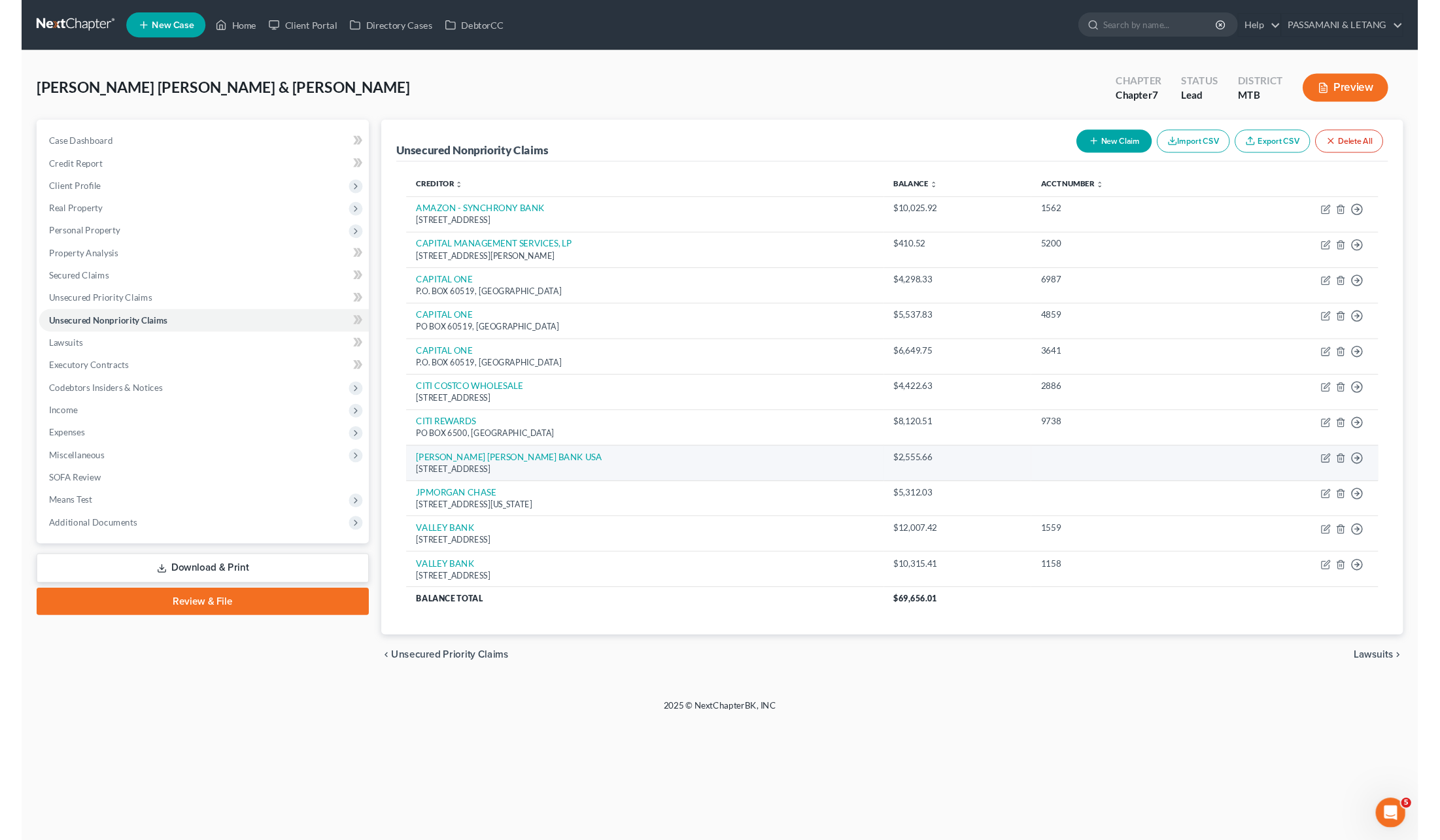
scroll to position [6, 0]
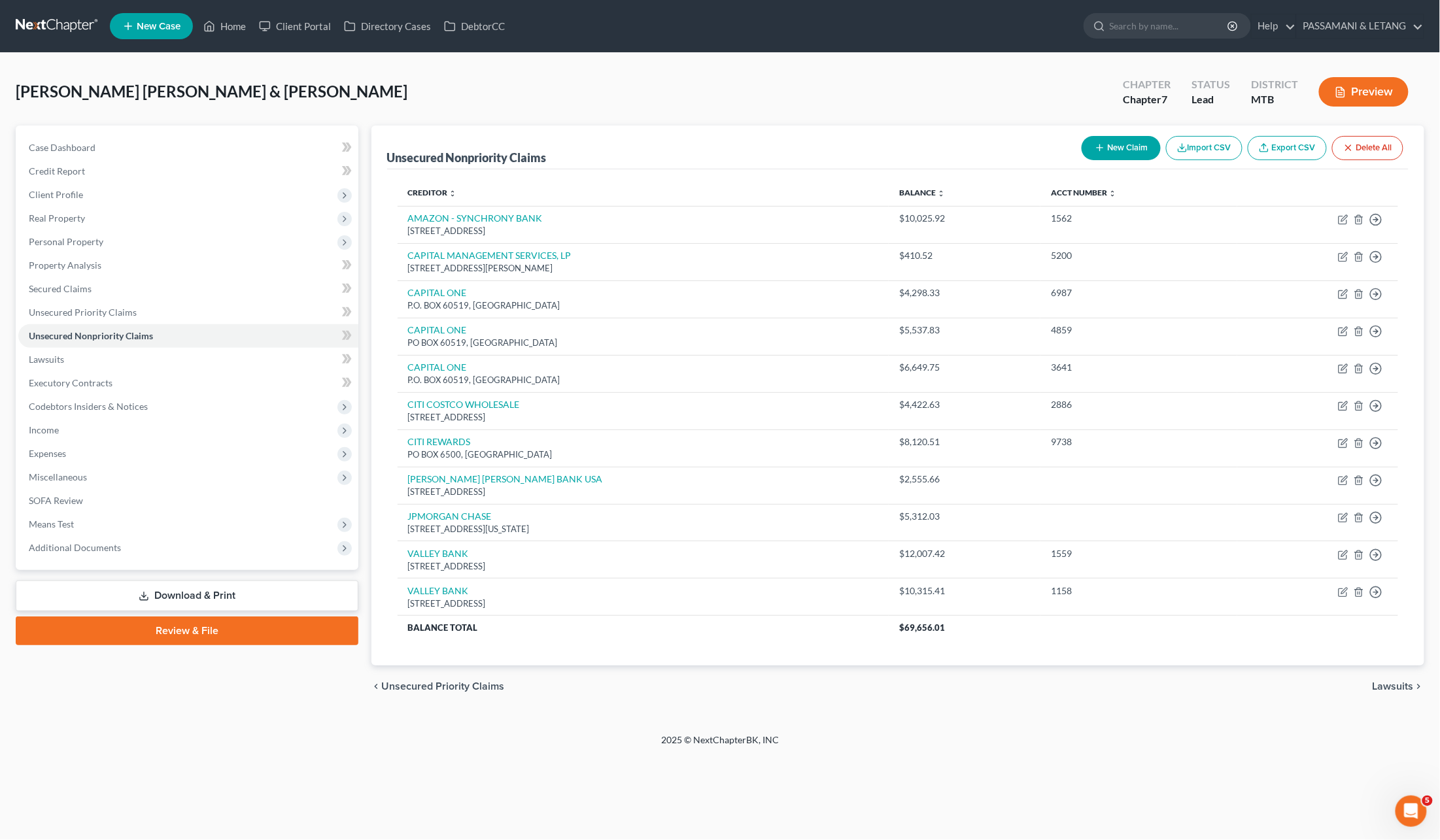
click at [276, 645] on link "Review & File" at bounding box center [186, 631] width 342 height 29
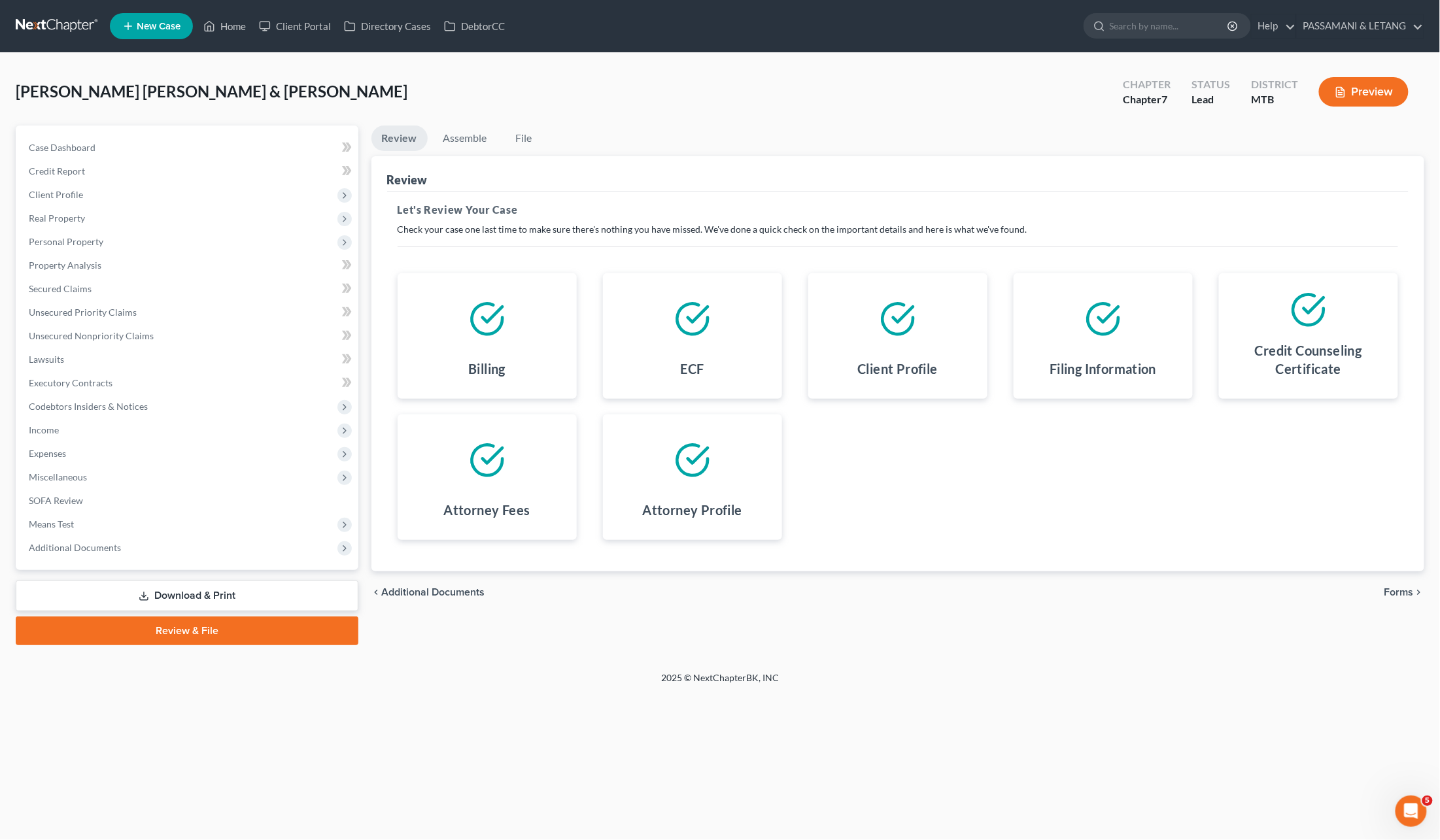
click at [1345, 97] on button "Preview" at bounding box center [1364, 92] width 90 height 30
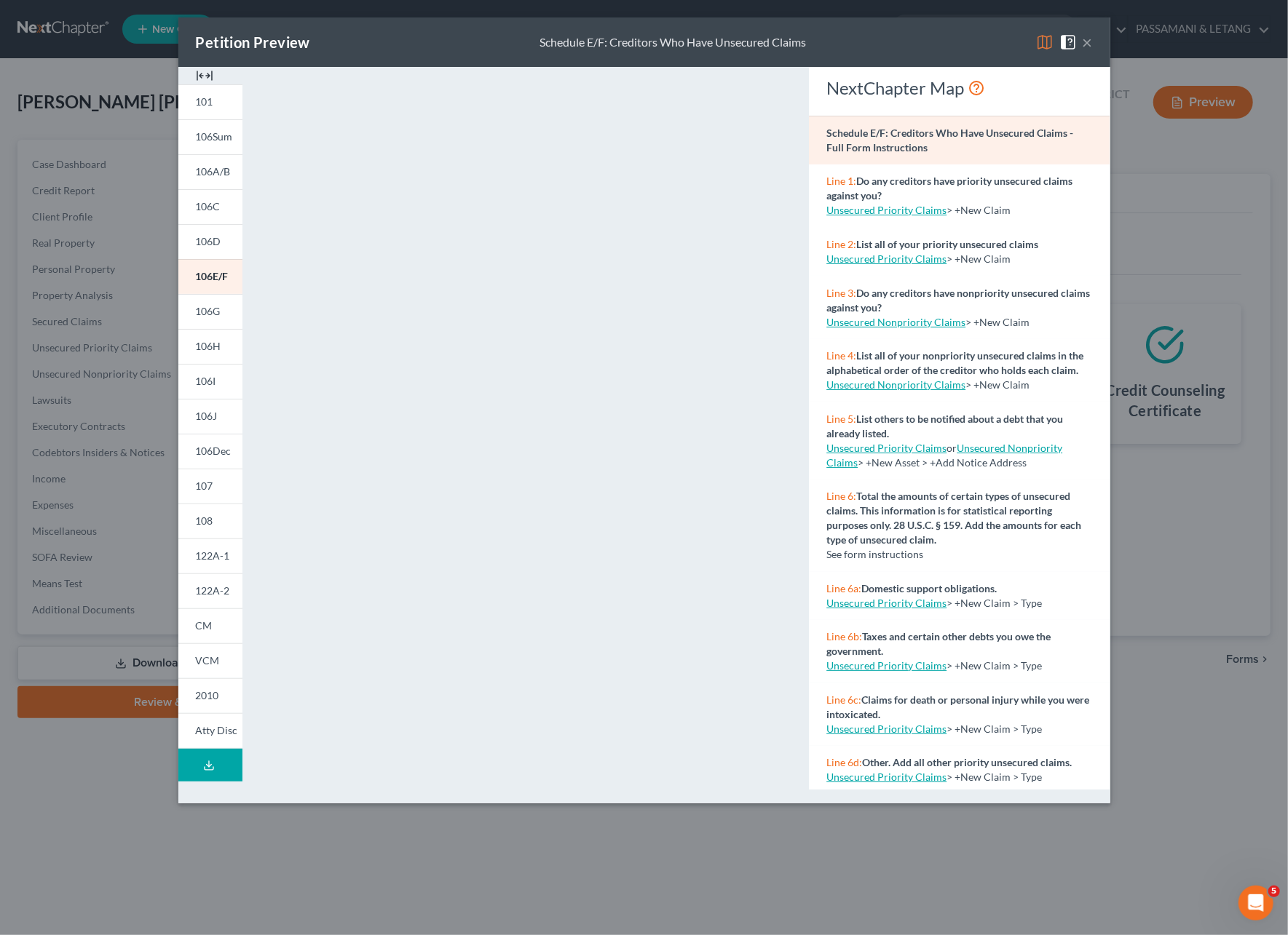
click at [1082, 47] on span at bounding box center [1070, 41] width 23 height 12
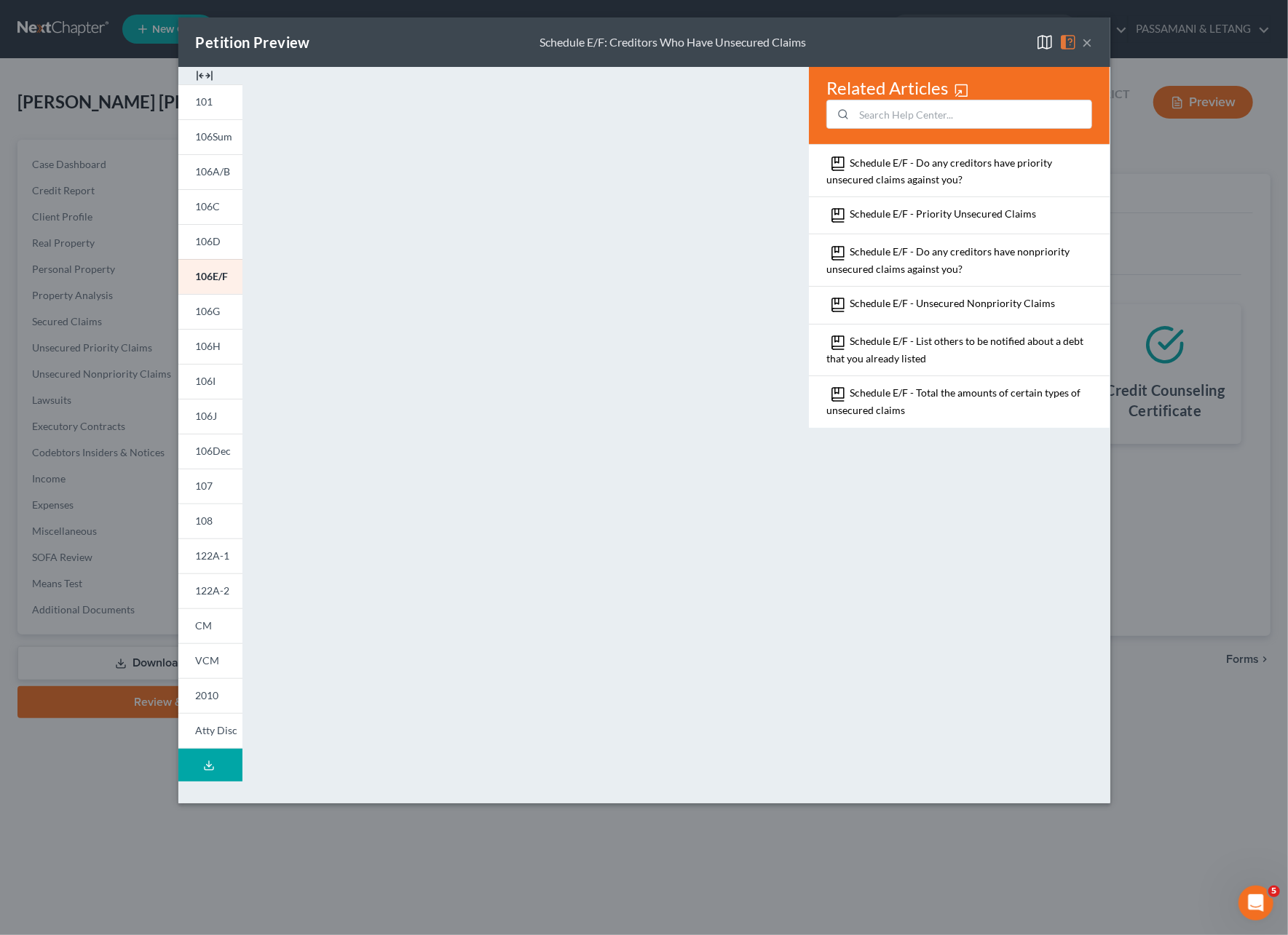
click at [1093, 49] on button "×" at bounding box center [1087, 41] width 10 height 17
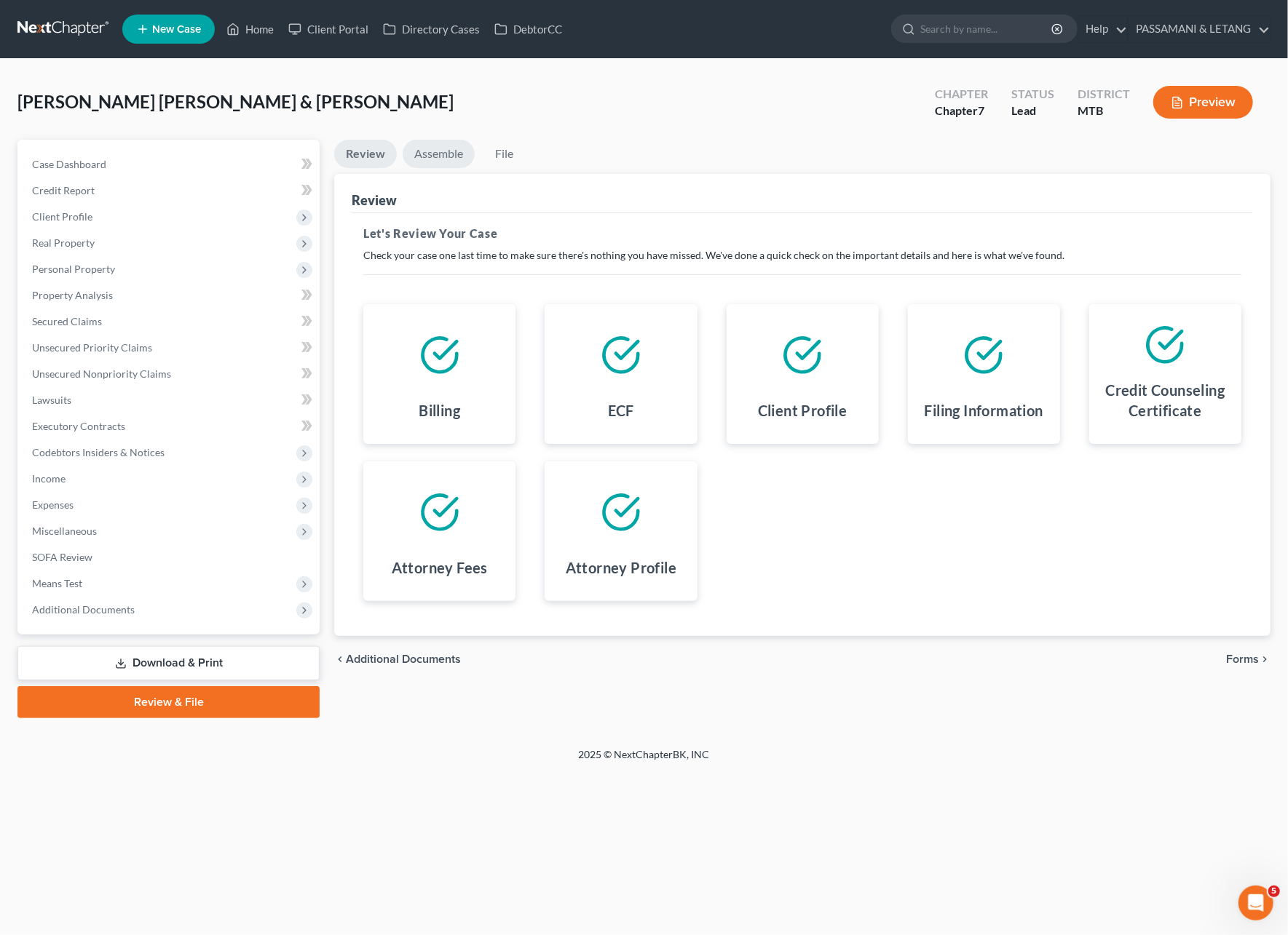
click at [475, 168] on link "Assemble" at bounding box center [439, 154] width 72 height 28
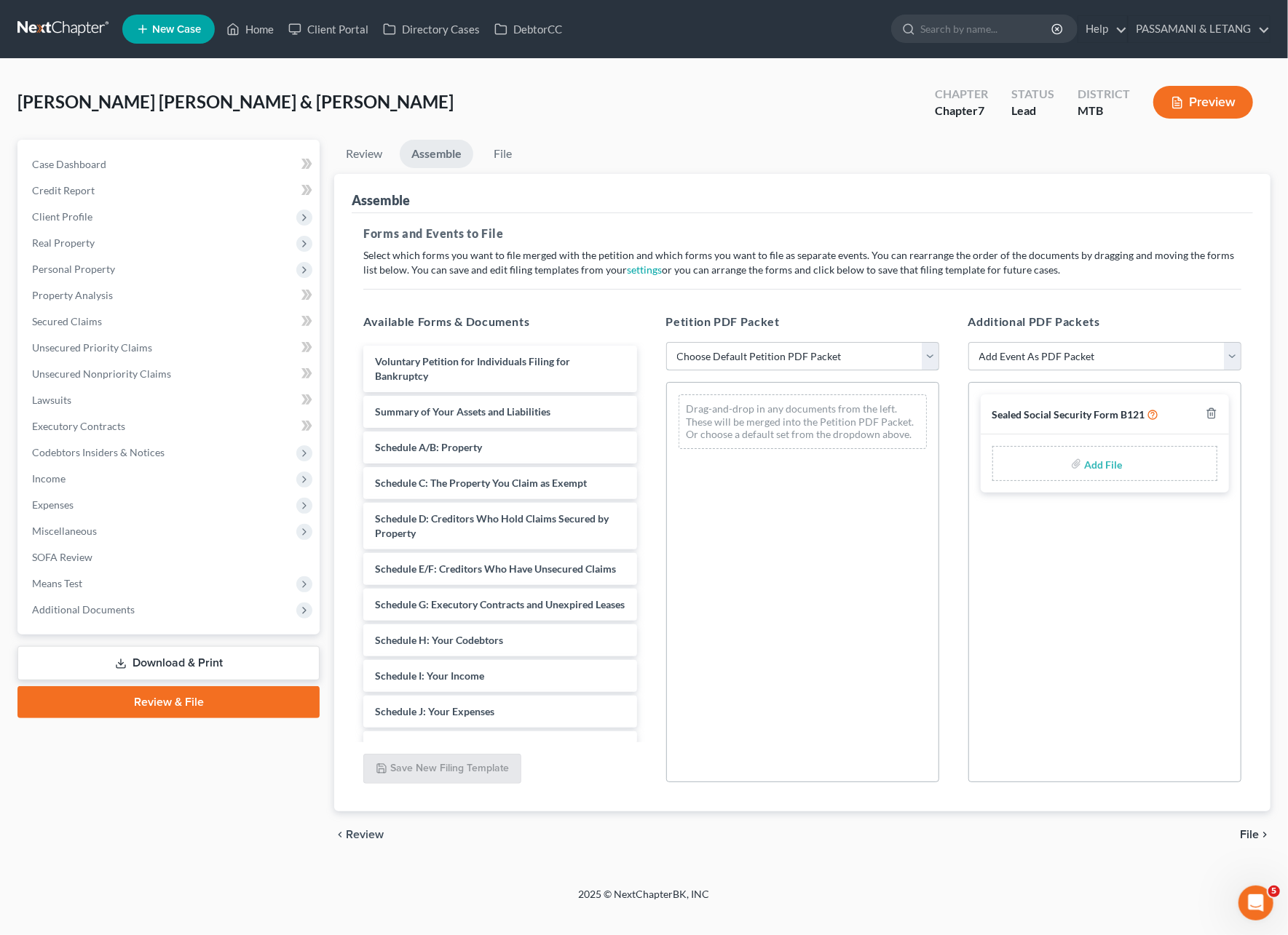
select select "1"
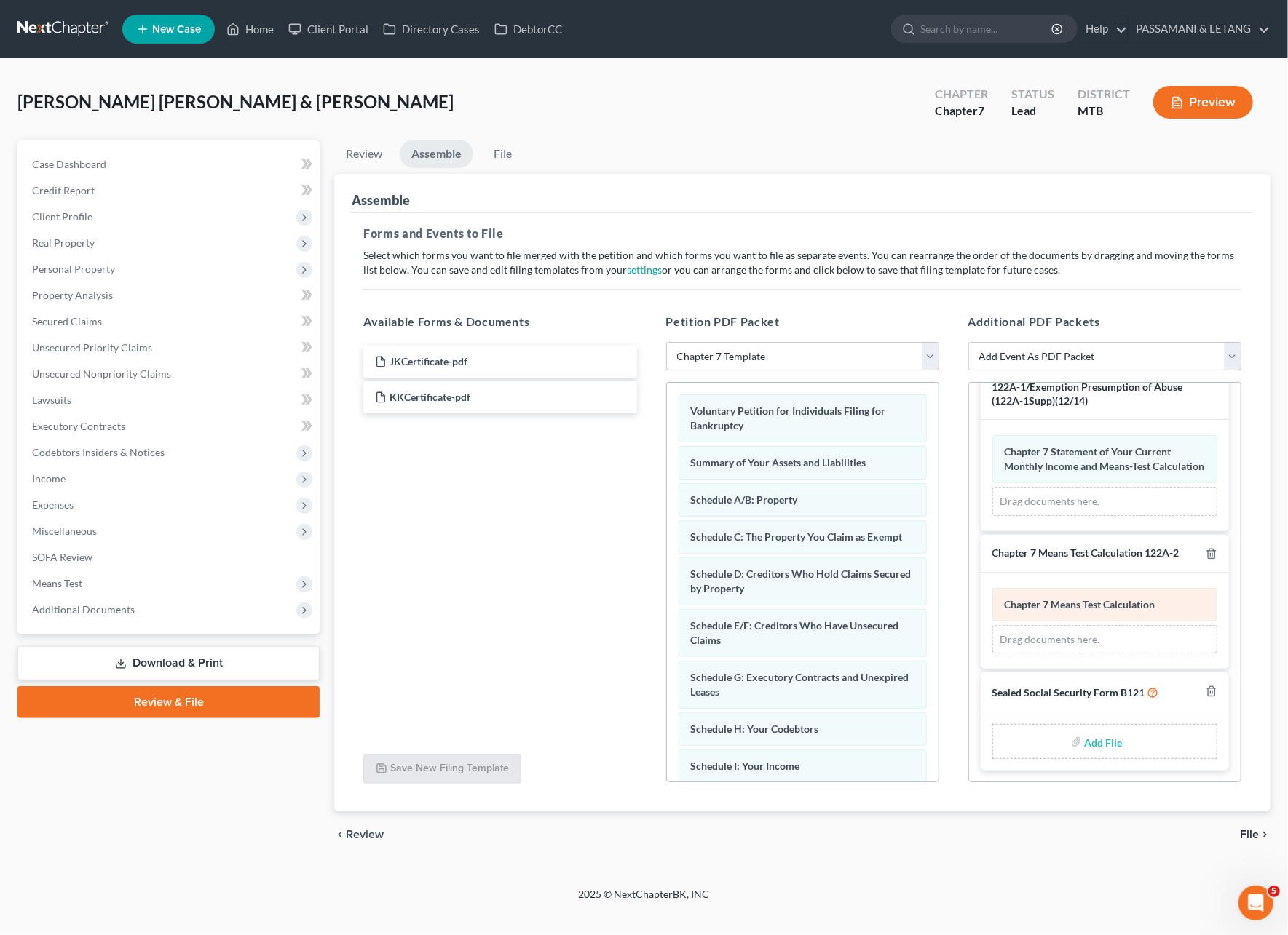
scroll to position [188, 0]
click at [526, 160] on link "File" at bounding box center [502, 154] width 47 height 28
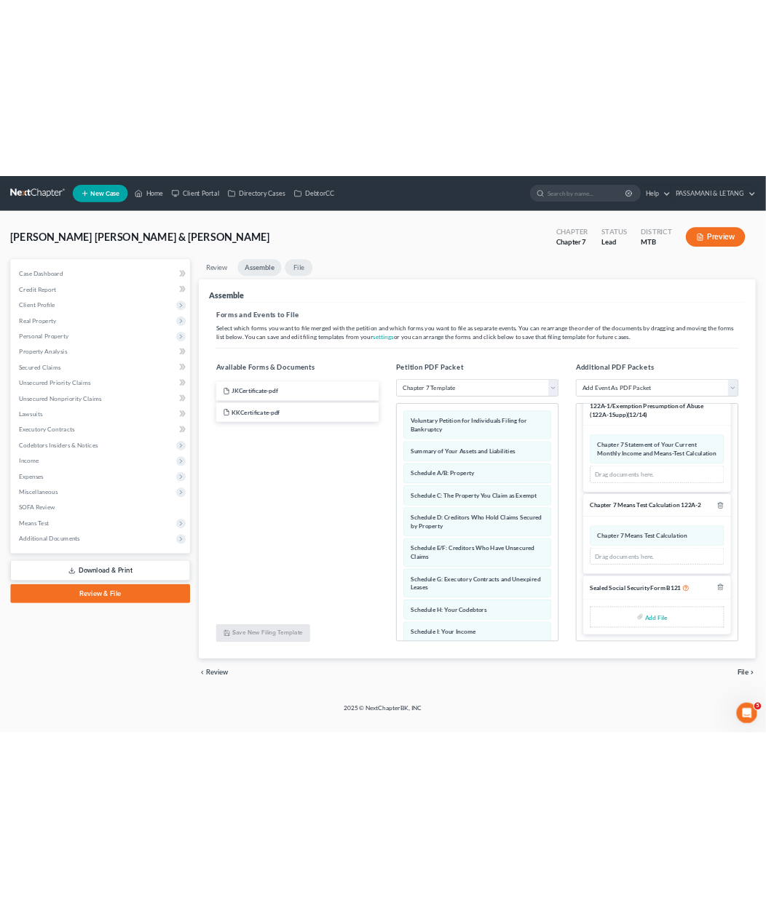
scroll to position [0, 0]
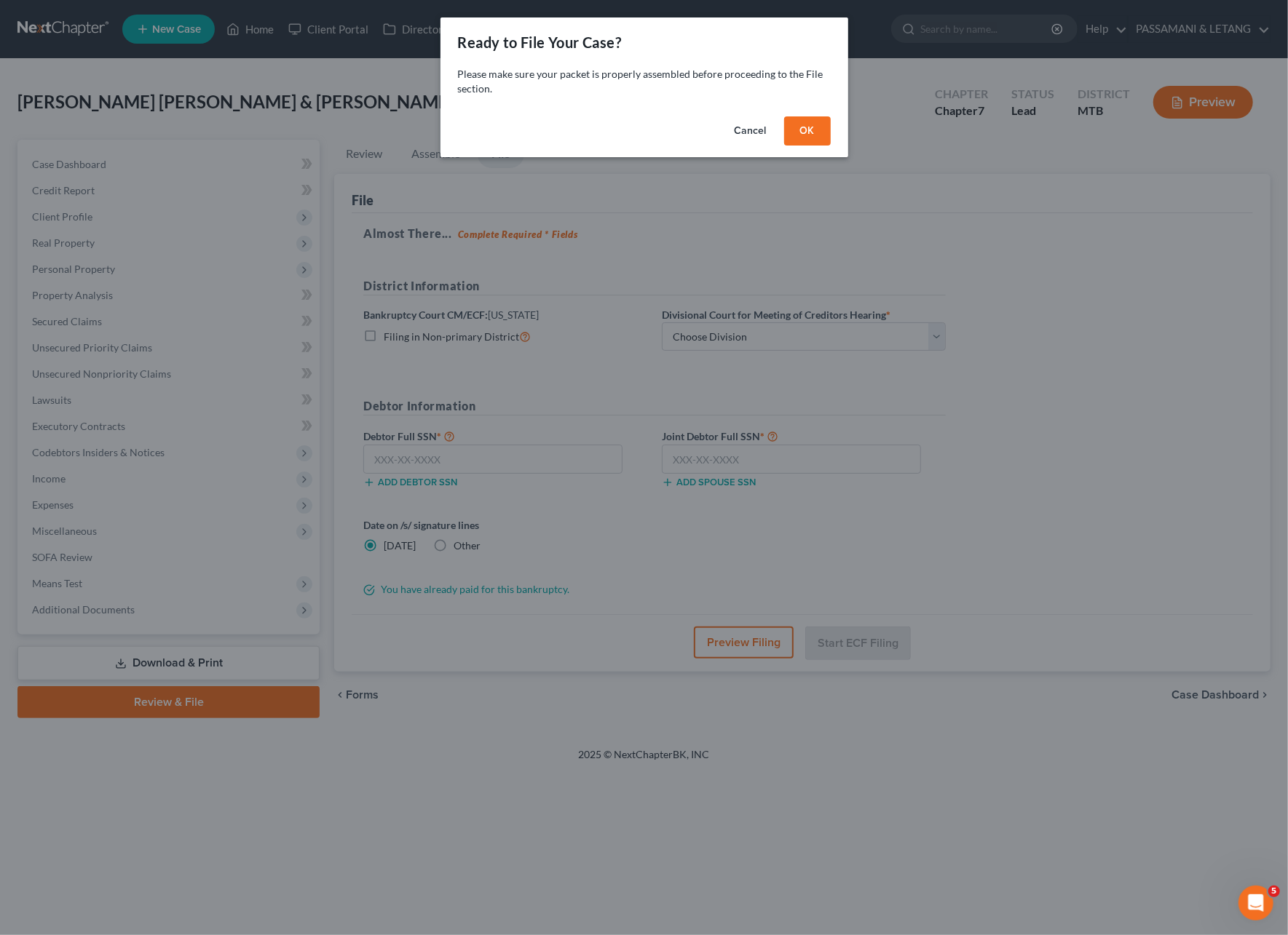
click at [831, 146] on button "OK" at bounding box center [807, 130] width 47 height 29
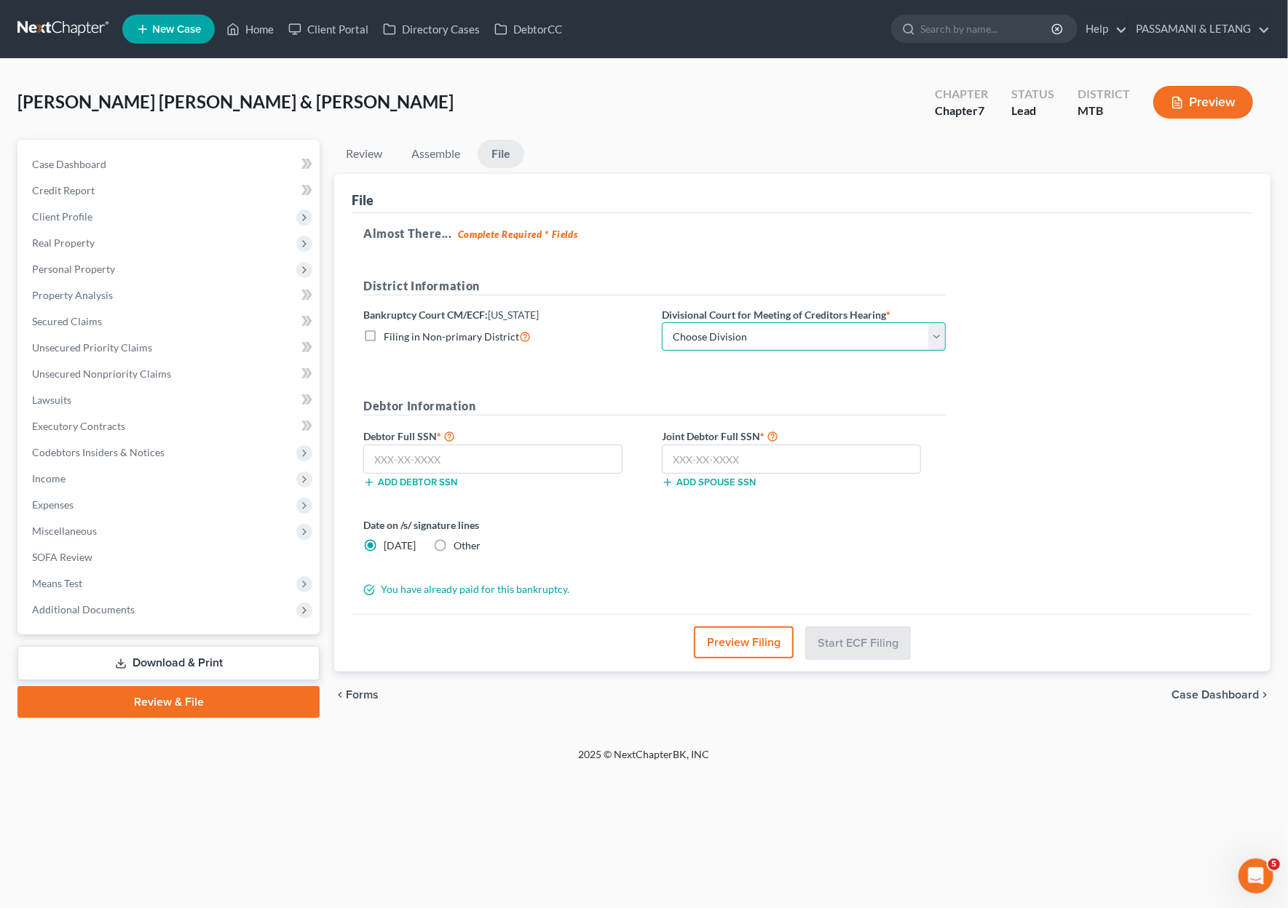
select select "0"
click at [491, 474] on input "text" at bounding box center [492, 459] width 259 height 29
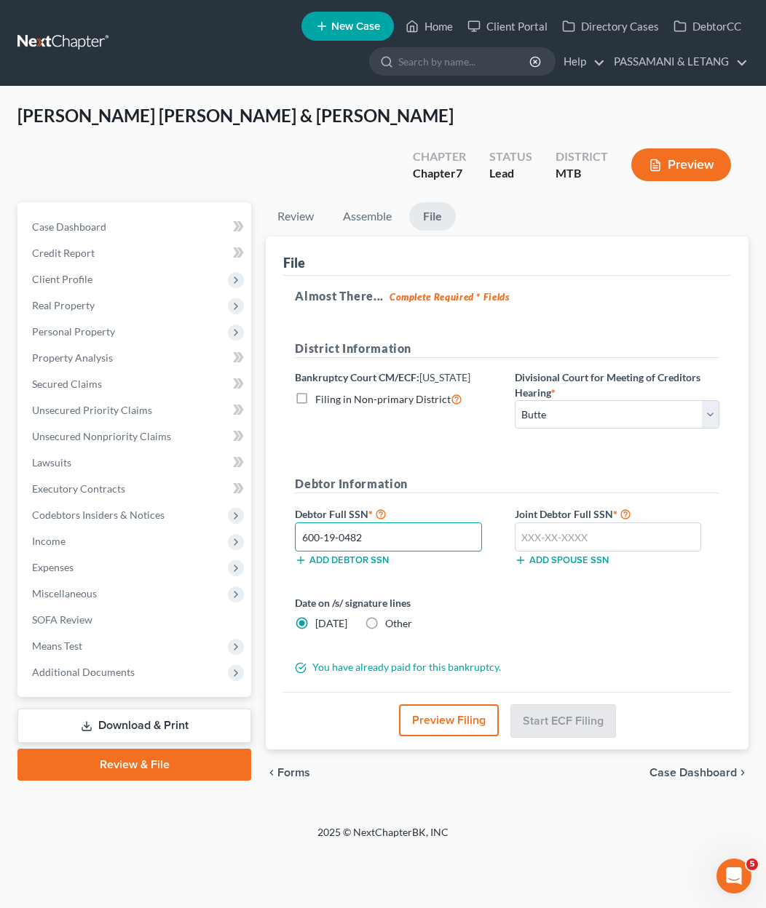
type input "600-19-0482"
click at [617, 552] on input "text" at bounding box center [608, 537] width 186 height 29
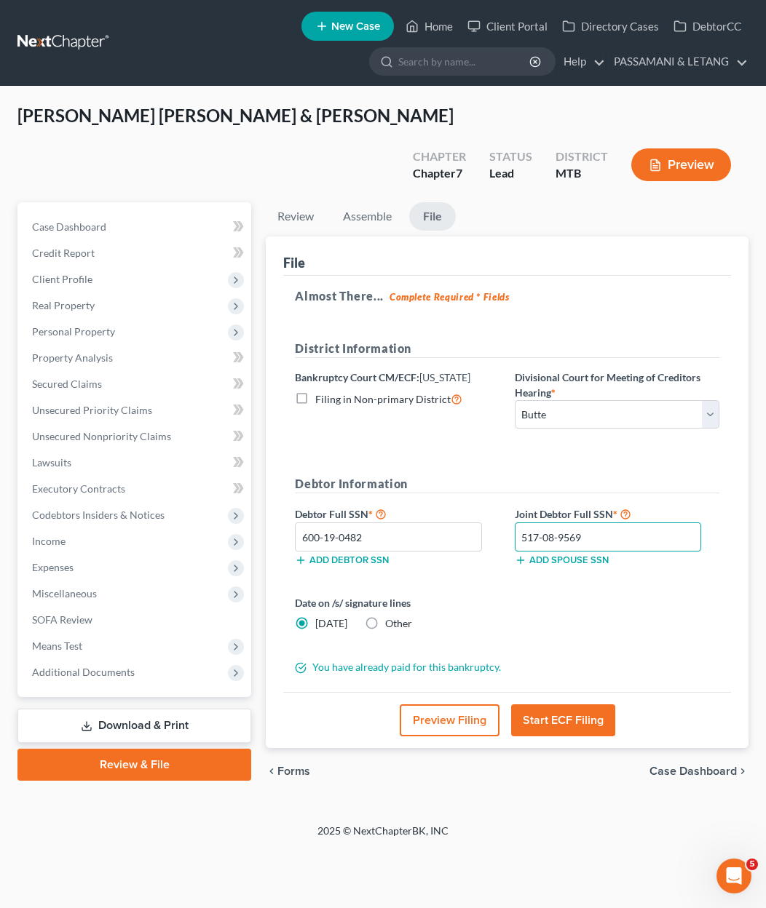
scroll to position [100, 0]
type input "517-08-9569"
click at [579, 737] on button "Start ECF Filing" at bounding box center [563, 721] width 104 height 32
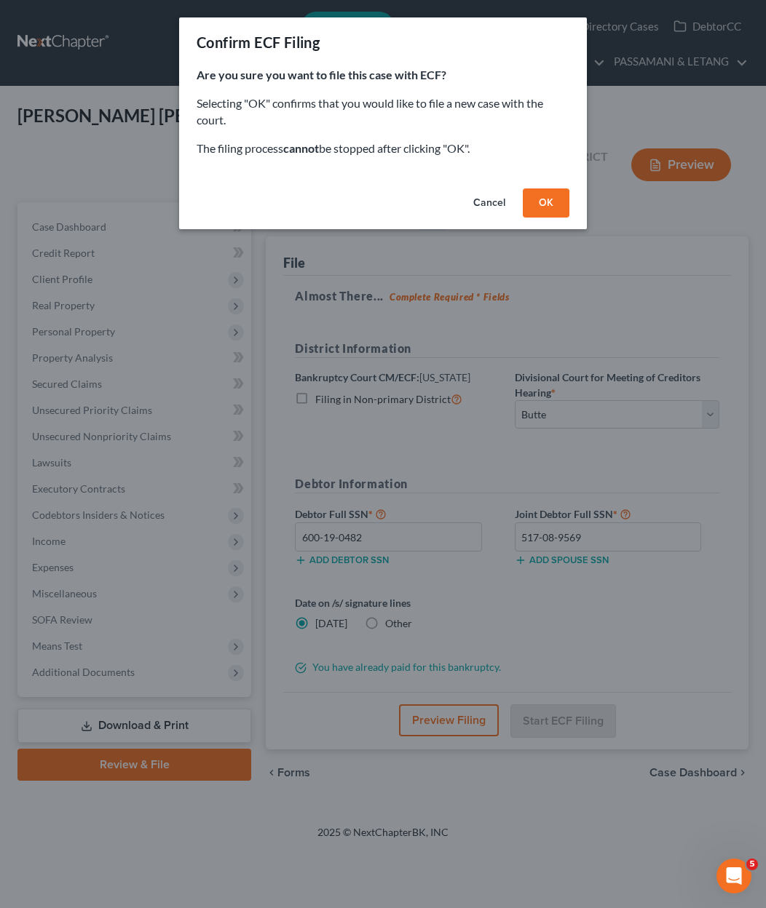
click at [569, 218] on button "OK" at bounding box center [546, 203] width 47 height 29
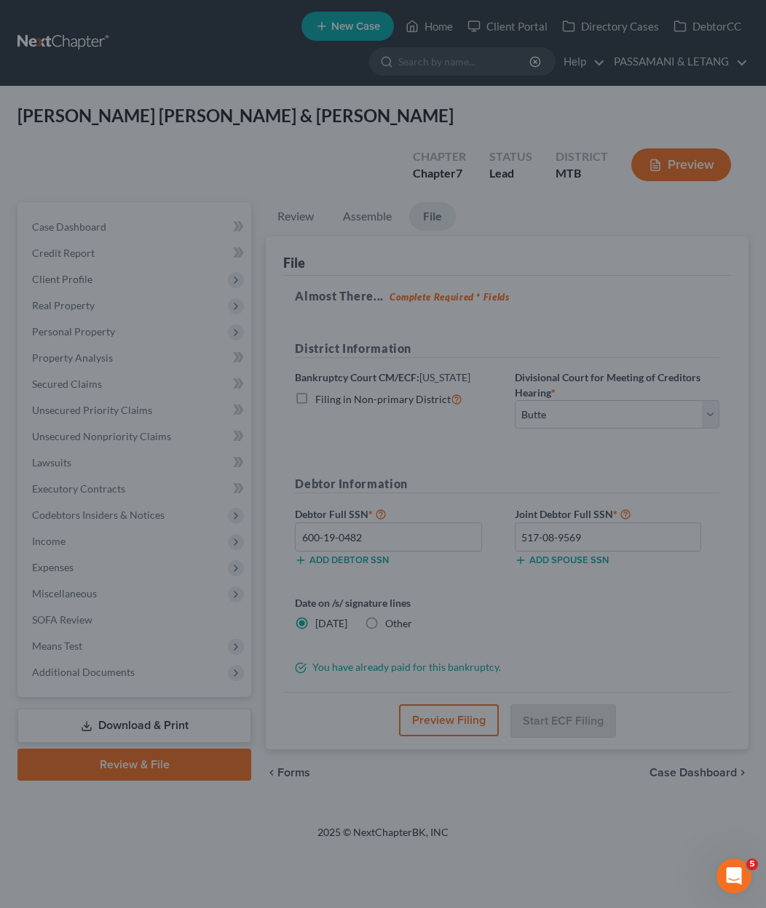
scroll to position [67, 0]
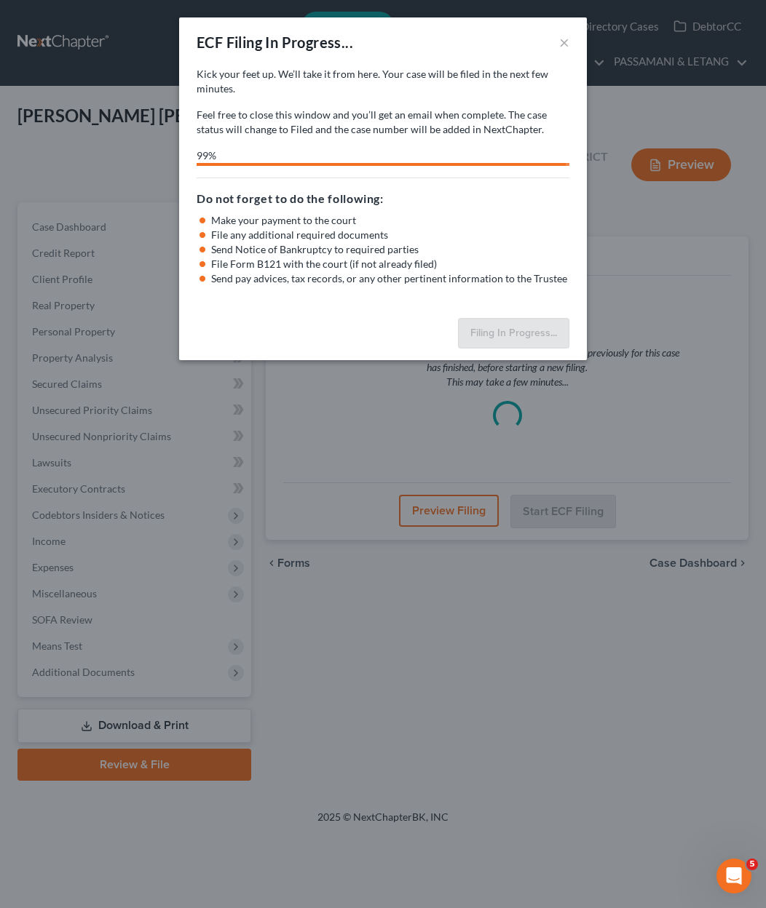
select select "0"
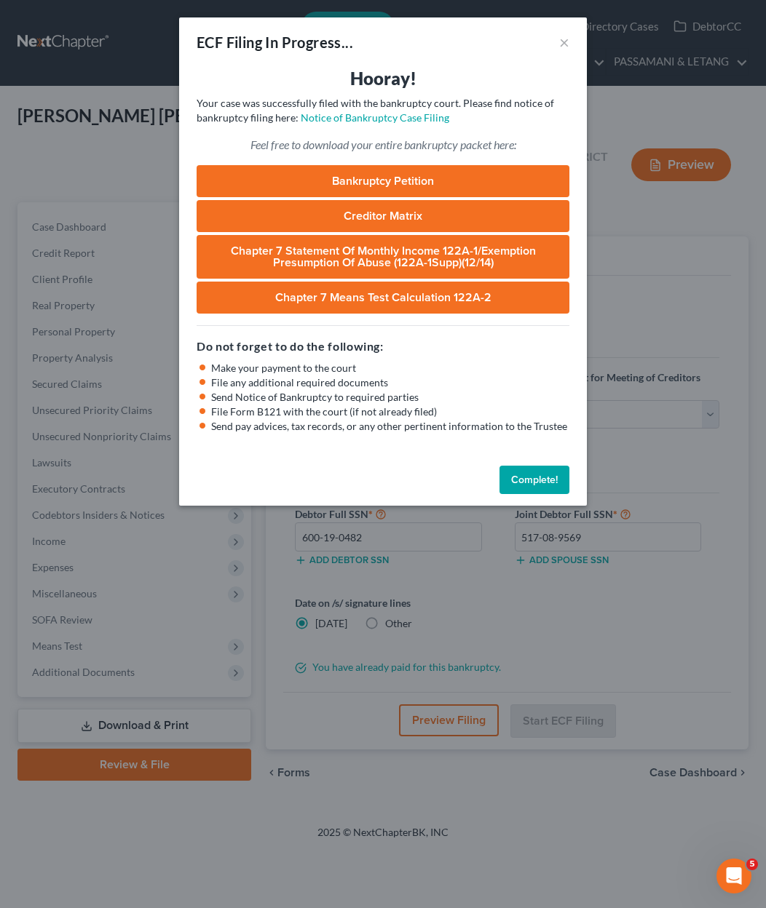
click at [310, 197] on link "Bankruptcy Petition" at bounding box center [383, 181] width 373 height 32
